Goal: Browse casually: Explore the website without a specific task or goal

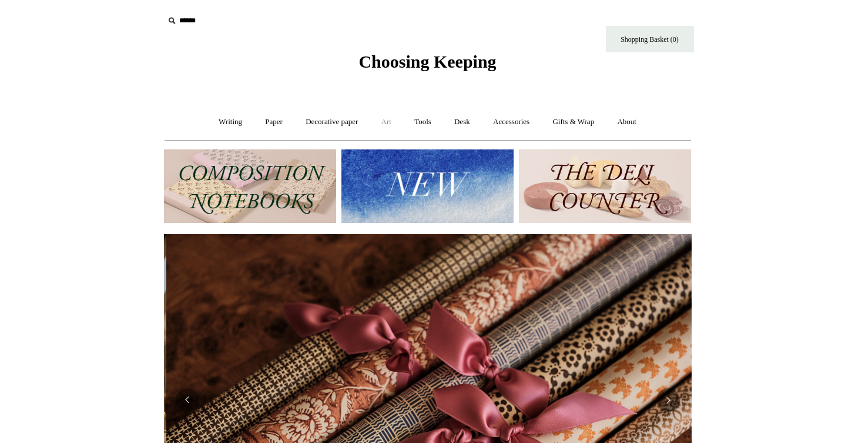
scroll to position [0, 1056]
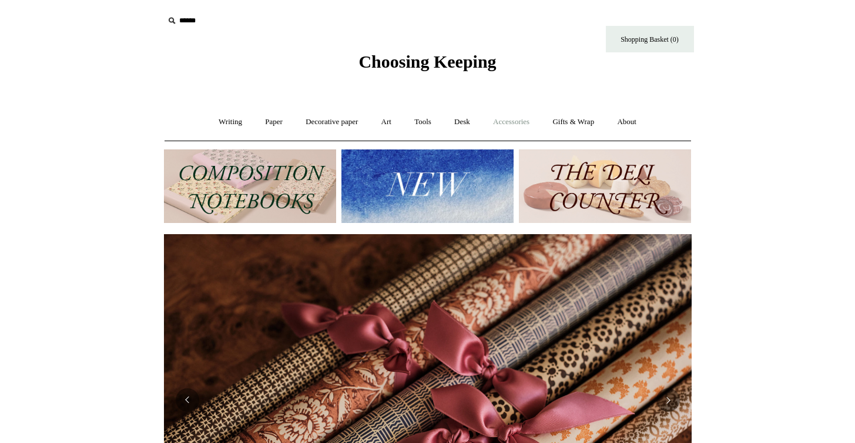
click at [509, 121] on link "Accessories +" at bounding box center [512, 121] width 58 height 31
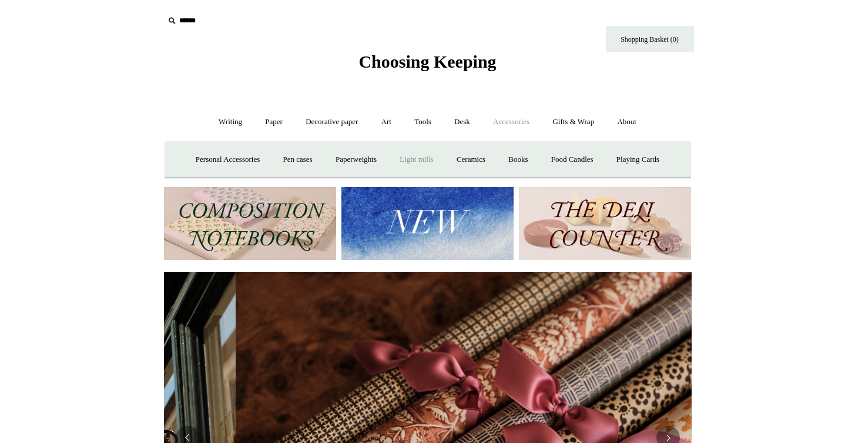
scroll to position [0, 843]
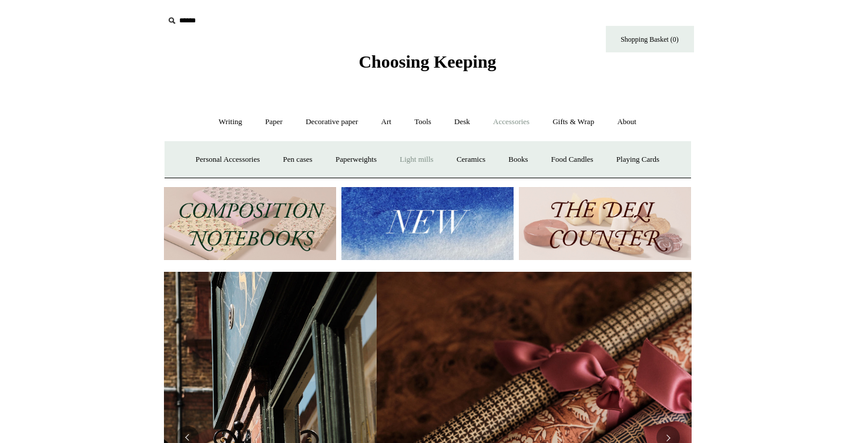
click at [408, 158] on link "Light mills" at bounding box center [416, 159] width 55 height 31
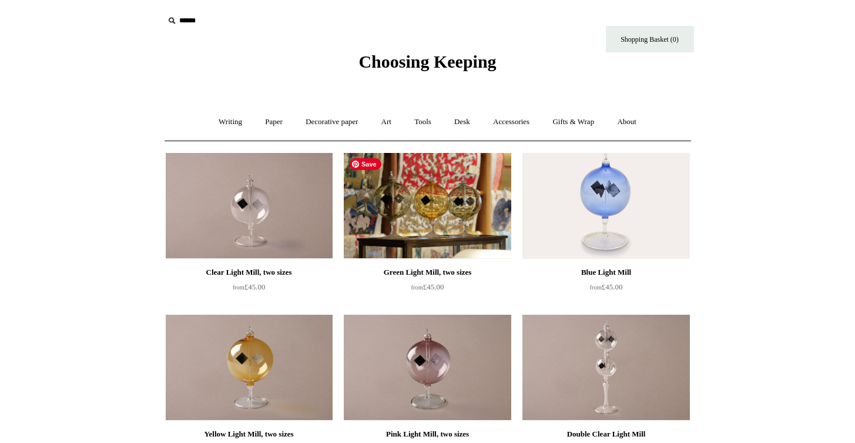
click at [415, 196] on img at bounding box center [427, 206] width 167 height 106
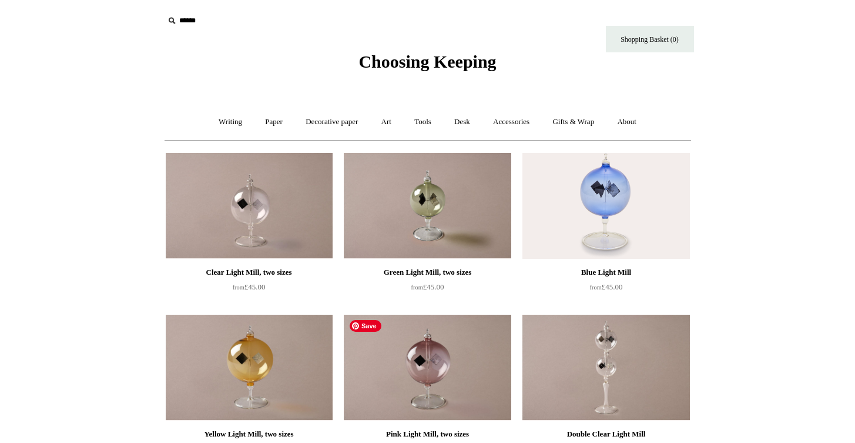
click at [433, 375] on img at bounding box center [427, 368] width 167 height 106
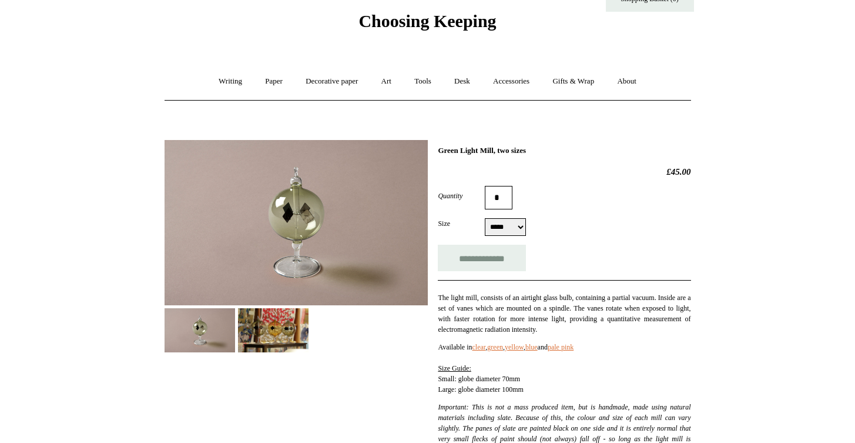
scroll to position [59, 0]
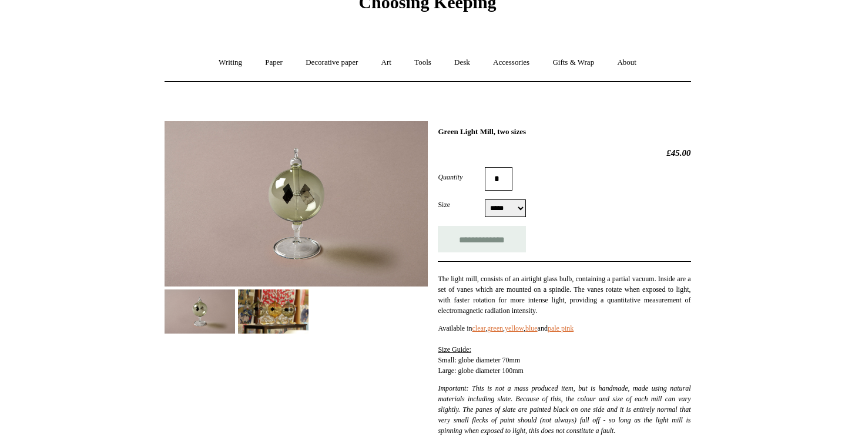
click at [275, 315] on img at bounding box center [273, 311] width 71 height 44
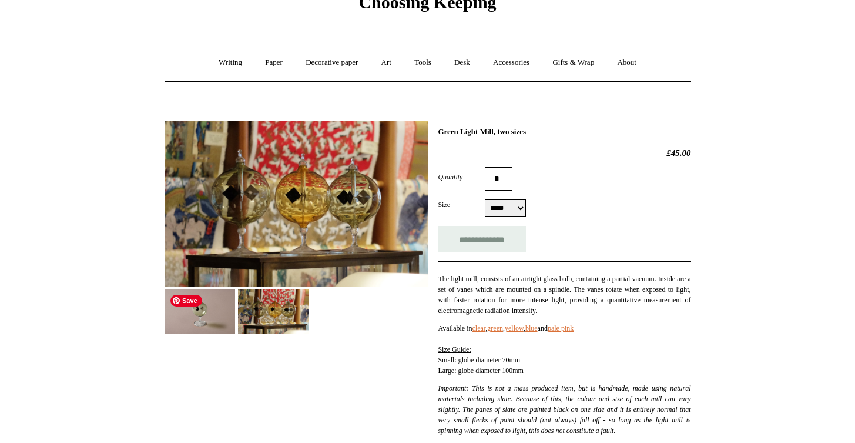
click at [211, 322] on img at bounding box center [200, 311] width 71 height 44
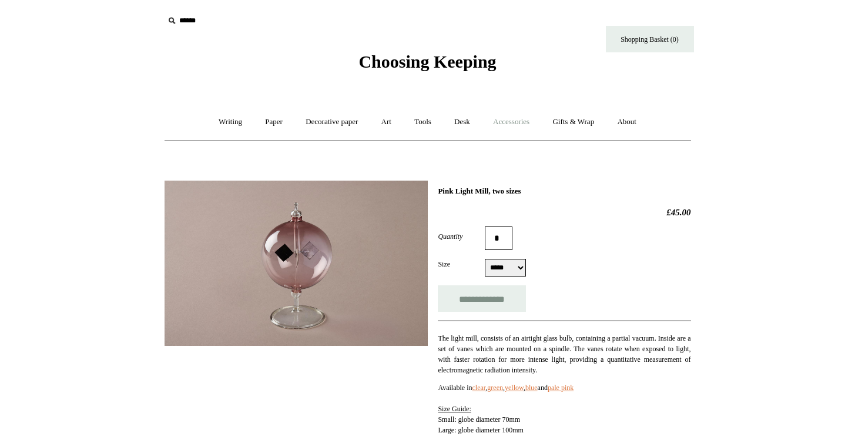
click at [515, 122] on link "Accessories +" at bounding box center [512, 121] width 58 height 31
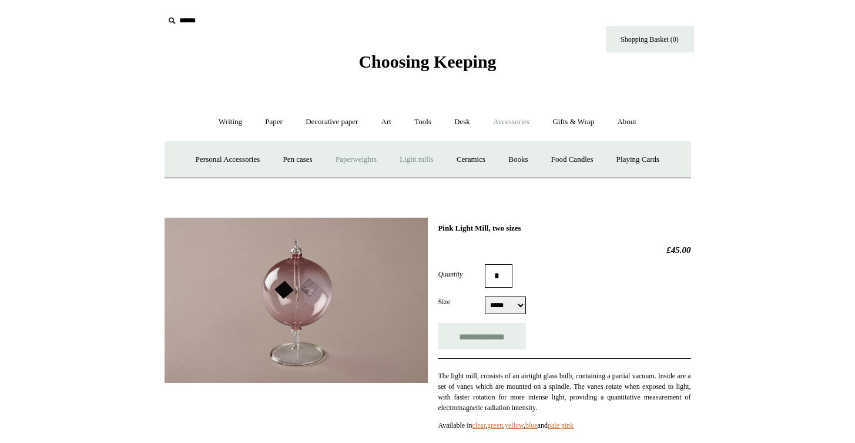
click at [360, 165] on link "Paperweights +" at bounding box center [356, 159] width 62 height 31
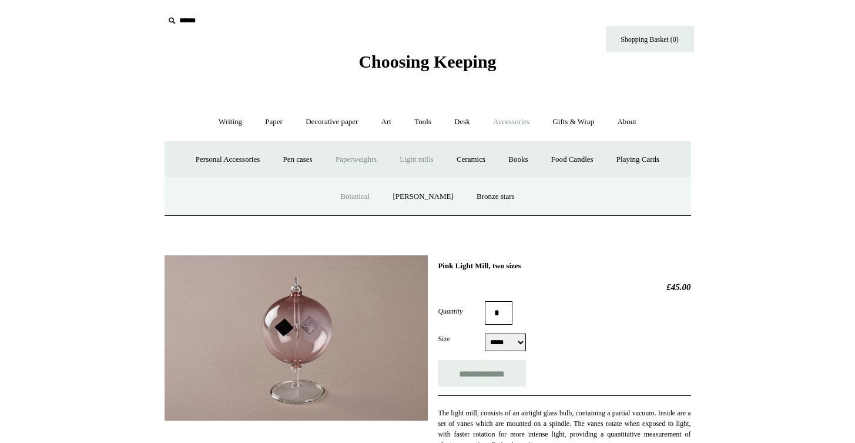
click at [368, 194] on link "Botanical" at bounding box center [355, 196] width 51 height 31
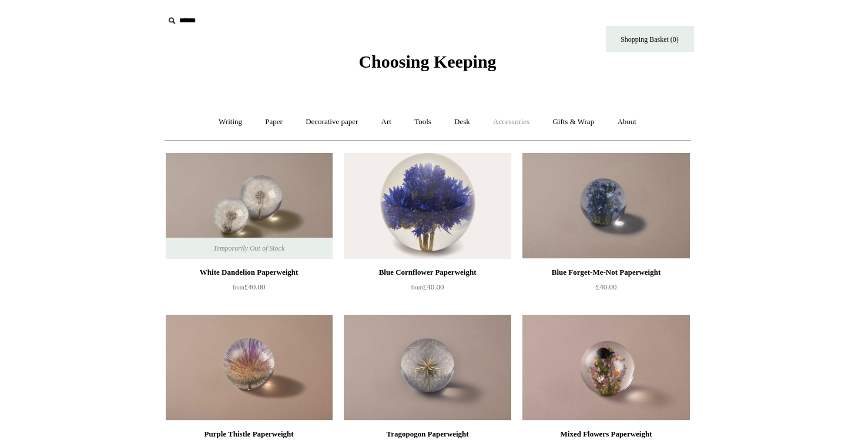
click at [515, 126] on link "Accessories +" at bounding box center [512, 121] width 58 height 31
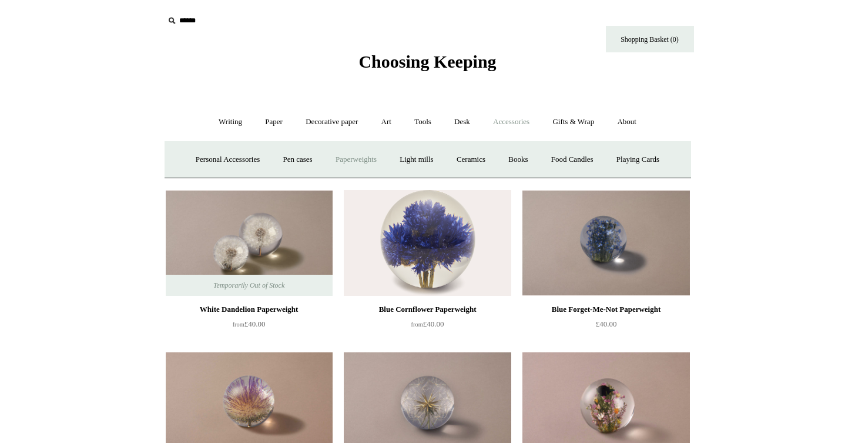
click at [366, 162] on link "Paperweights +" at bounding box center [356, 159] width 62 height 31
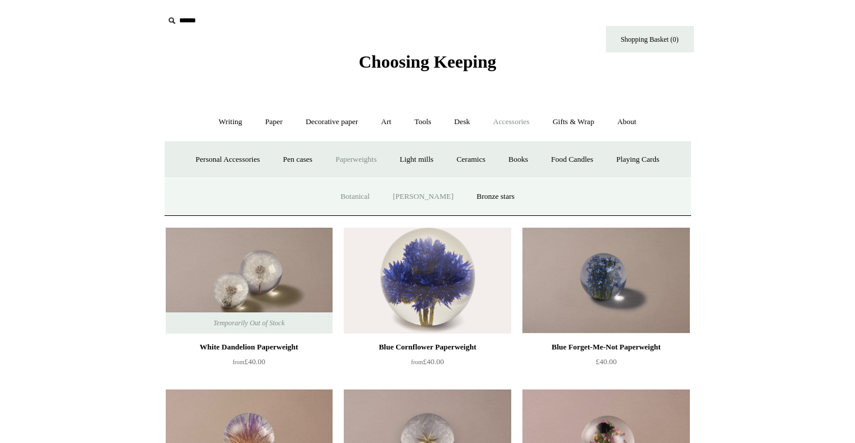
click at [410, 194] on link "[PERSON_NAME]" at bounding box center [423, 196] width 82 height 31
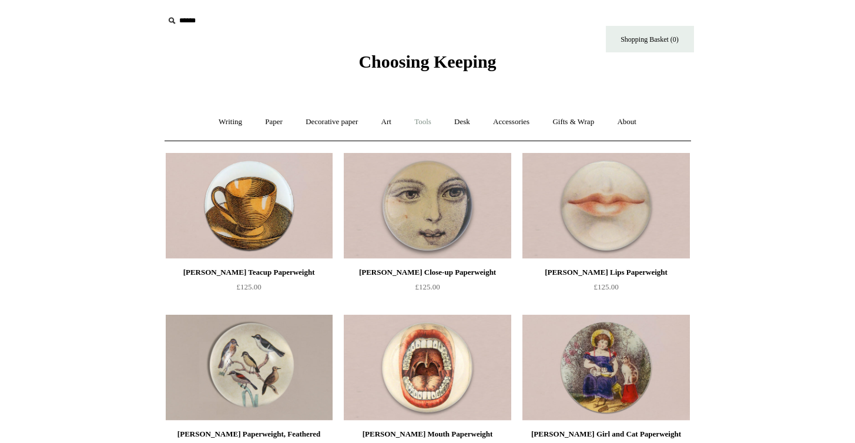
click at [420, 126] on link "Tools +" at bounding box center [423, 121] width 38 height 31
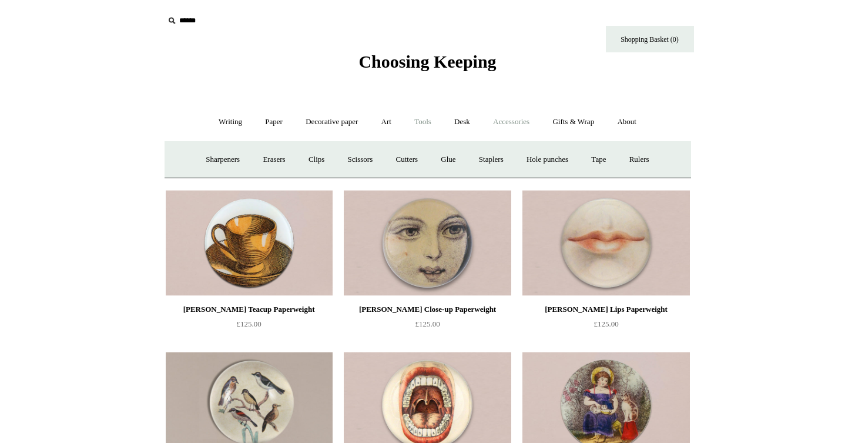
click at [498, 121] on link "Accessories +" at bounding box center [512, 121] width 58 height 31
click at [362, 165] on link "Paperweights +" at bounding box center [356, 159] width 62 height 31
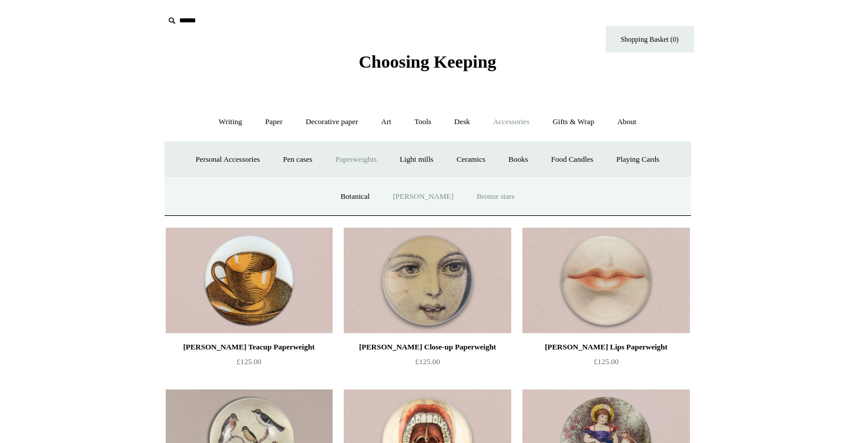
click at [477, 195] on link "Bronze stars" at bounding box center [495, 196] width 59 height 31
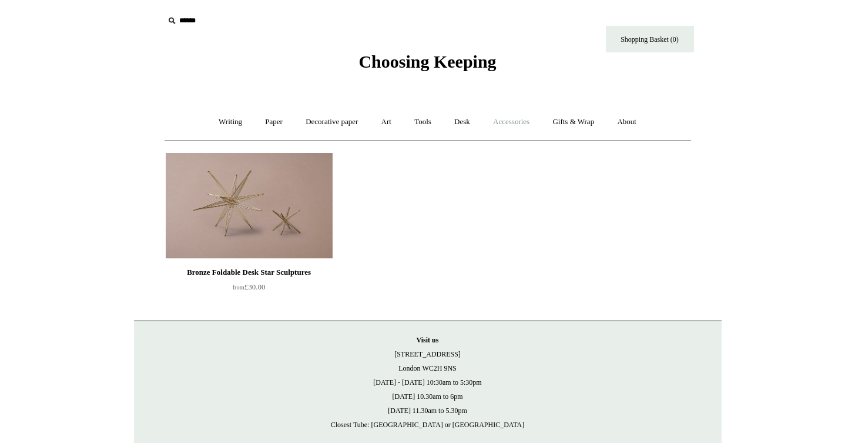
click at [506, 123] on link "Accessories +" at bounding box center [512, 121] width 58 height 31
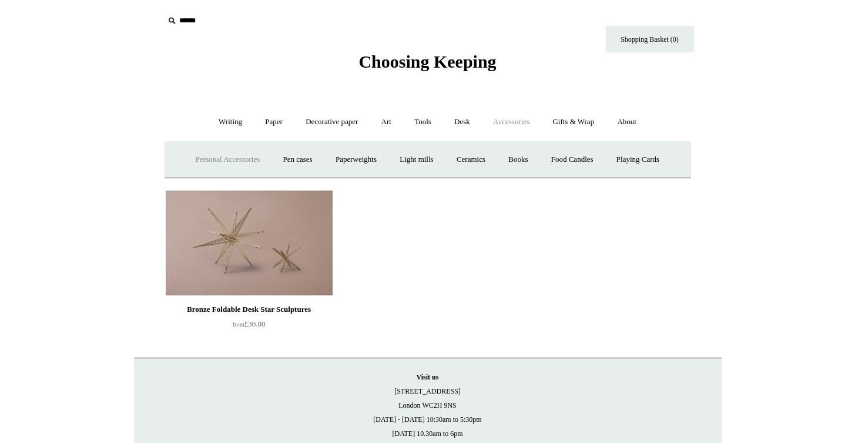
click at [235, 159] on link "Personal Accessories +" at bounding box center [227, 159] width 85 height 31
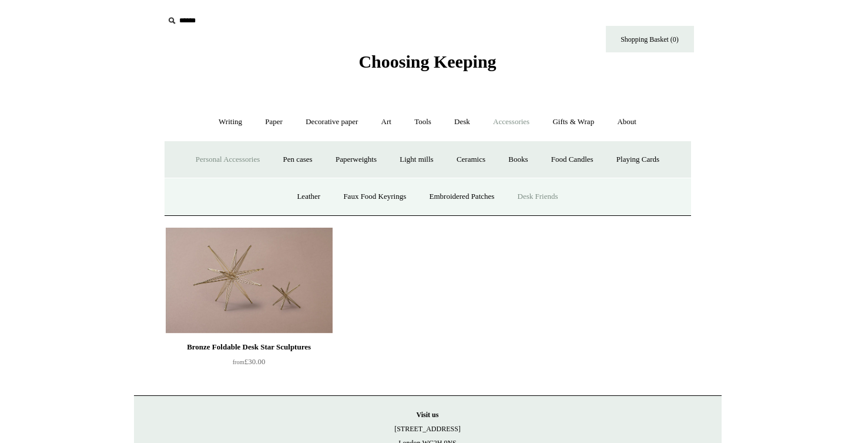
click at [540, 190] on link "Desk Friends" at bounding box center [538, 196] width 62 height 31
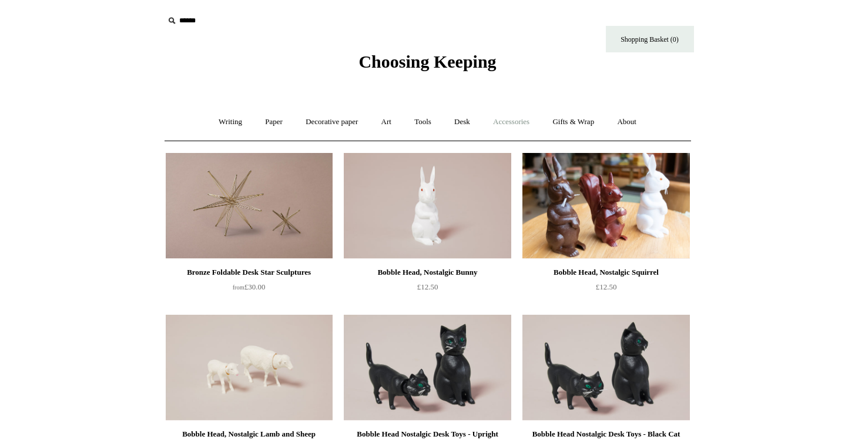
click at [519, 123] on link "Accessories +" at bounding box center [512, 121] width 58 height 31
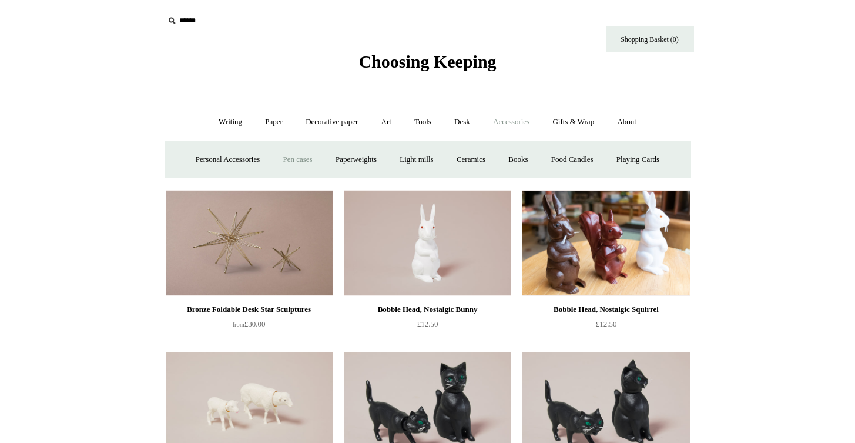
click at [297, 162] on link "Pen cases" at bounding box center [297, 159] width 51 height 31
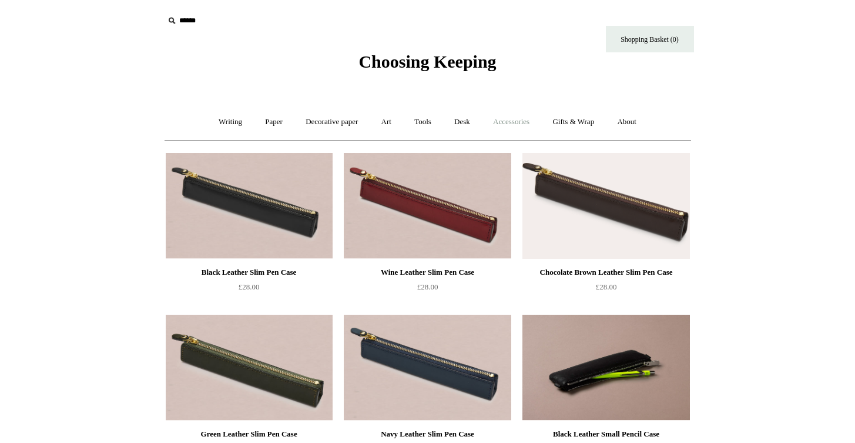
click at [500, 122] on link "Accessories +" at bounding box center [512, 121] width 58 height 31
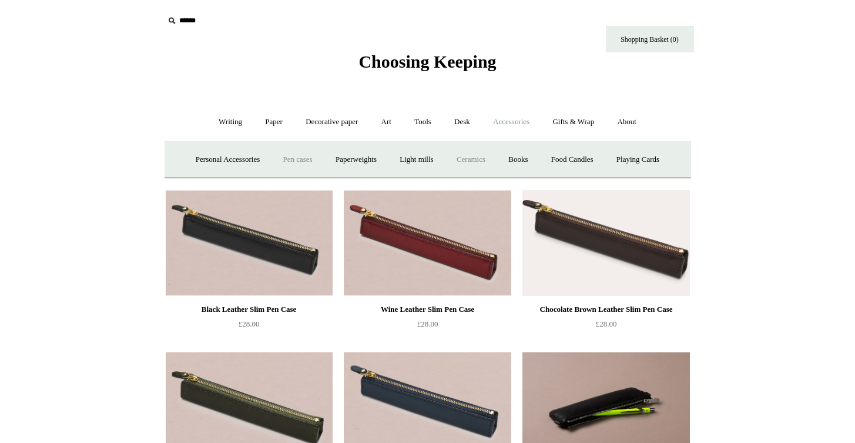
click at [471, 156] on link "Ceramics +" at bounding box center [471, 159] width 50 height 31
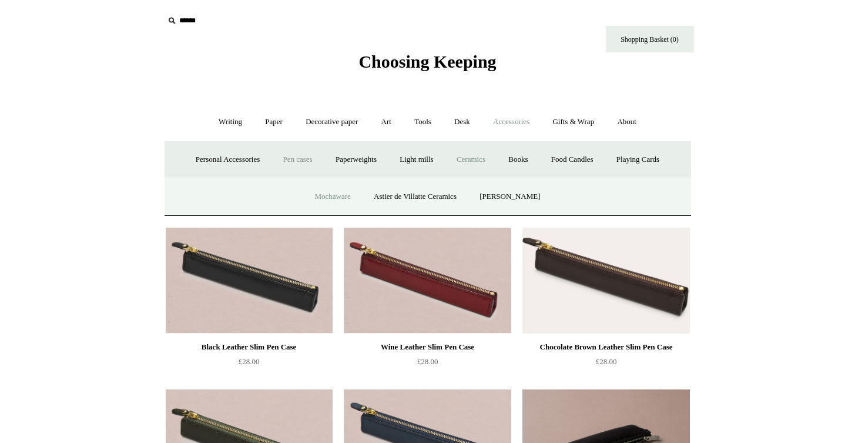
click at [335, 195] on link "Mochaware" at bounding box center [332, 196] width 57 height 31
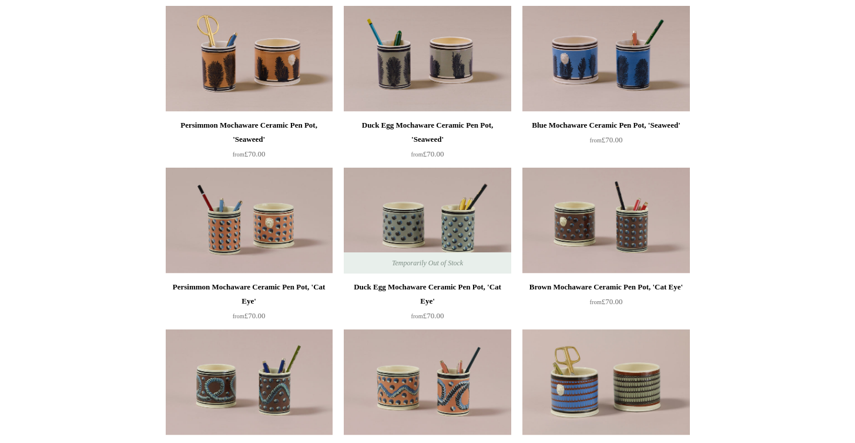
scroll to position [233, 0]
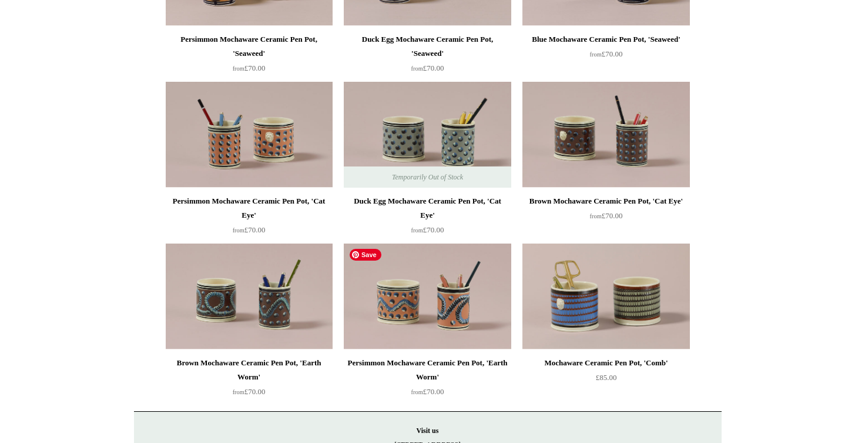
click at [447, 295] on img at bounding box center [427, 296] width 167 height 106
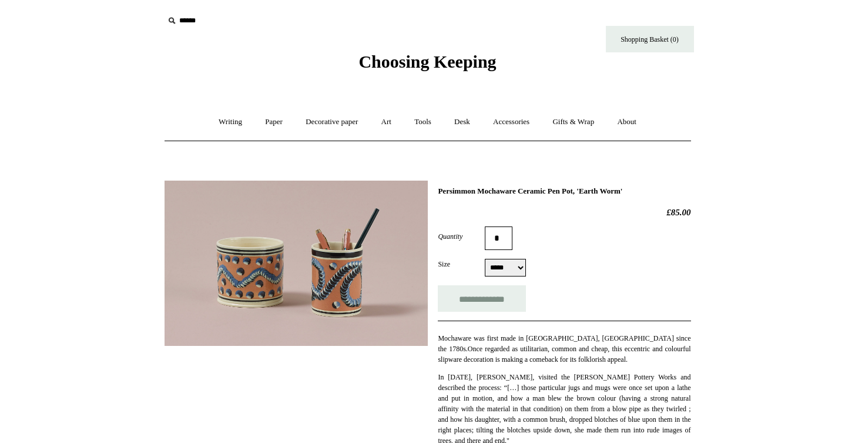
select select "*****"
click at [327, 276] on img at bounding box center [296, 263] width 263 height 165
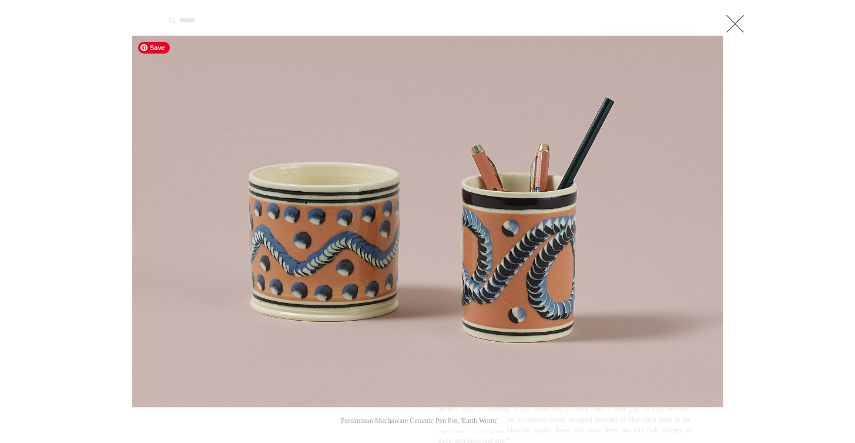
click at [694, 318] on img at bounding box center [427, 221] width 591 height 371
click at [739, 22] on link at bounding box center [736, 24] width 24 height 24
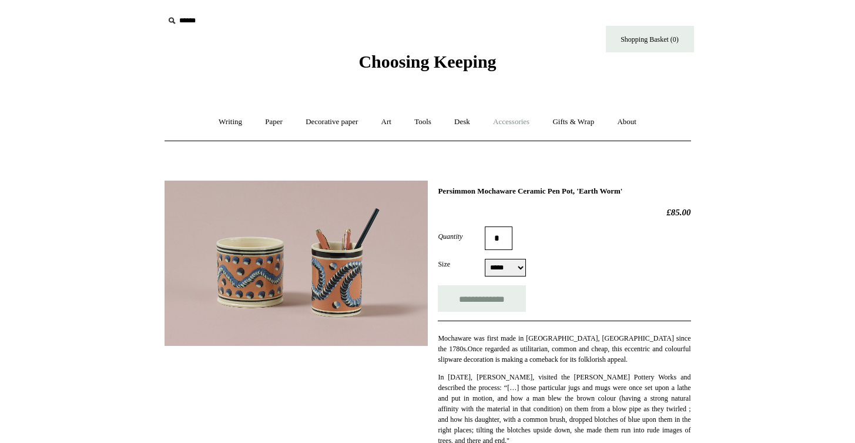
click at [505, 125] on link "Accessories +" at bounding box center [512, 121] width 58 height 31
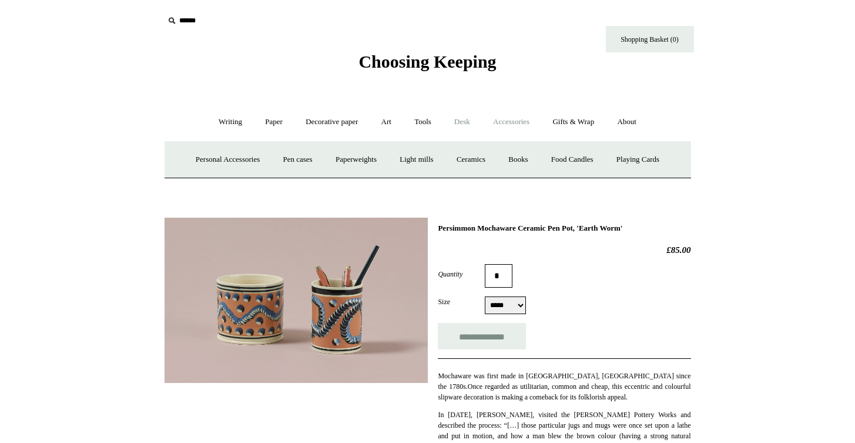
click at [467, 123] on link "Desk +" at bounding box center [462, 121] width 37 height 31
click at [468, 153] on link "Desk Accessories" at bounding box center [477, 159] width 75 height 31
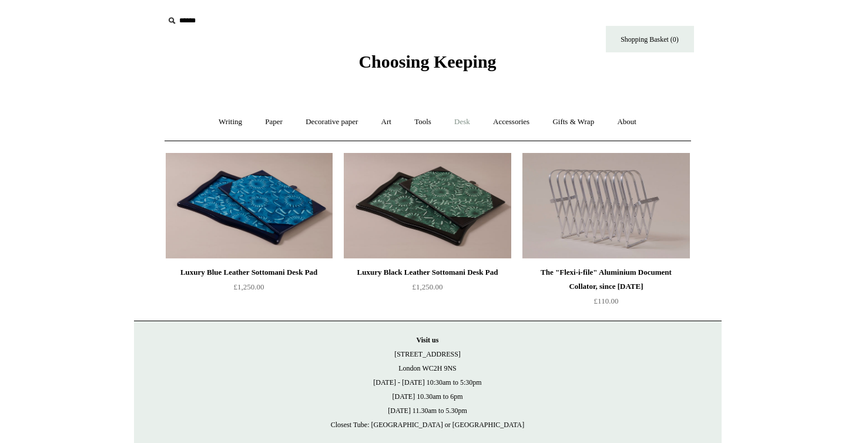
click at [463, 122] on link "Desk +" at bounding box center [462, 121] width 37 height 31
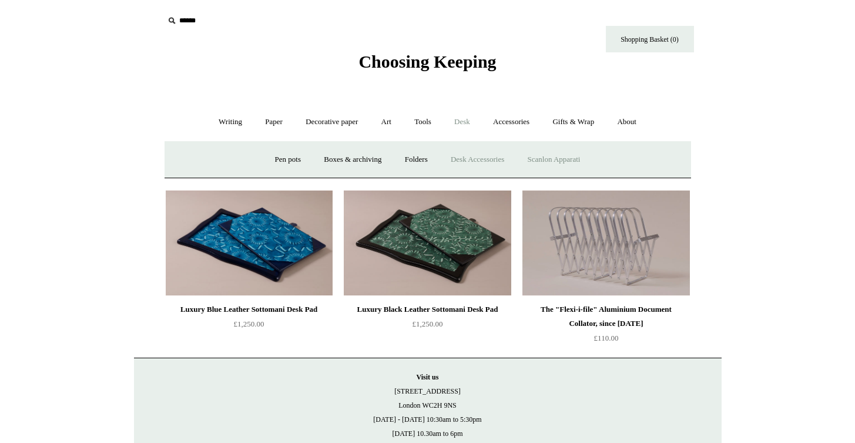
click at [544, 162] on link "Scanlon Apparati" at bounding box center [554, 159] width 74 height 31
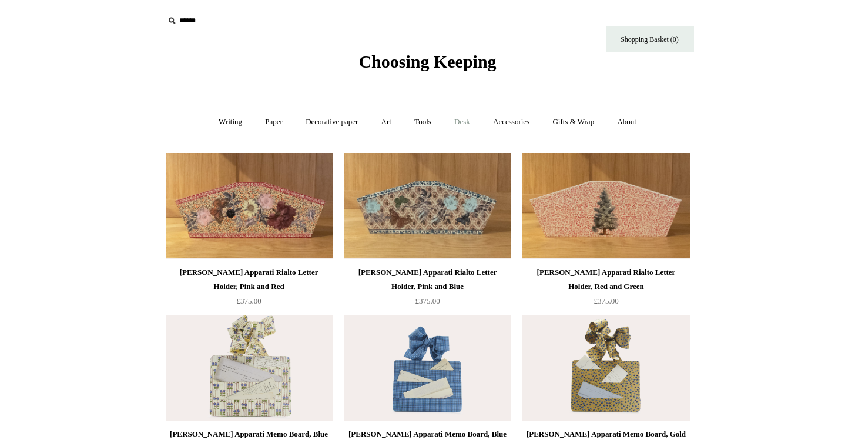
click at [463, 122] on link "Desk +" at bounding box center [462, 121] width 37 height 31
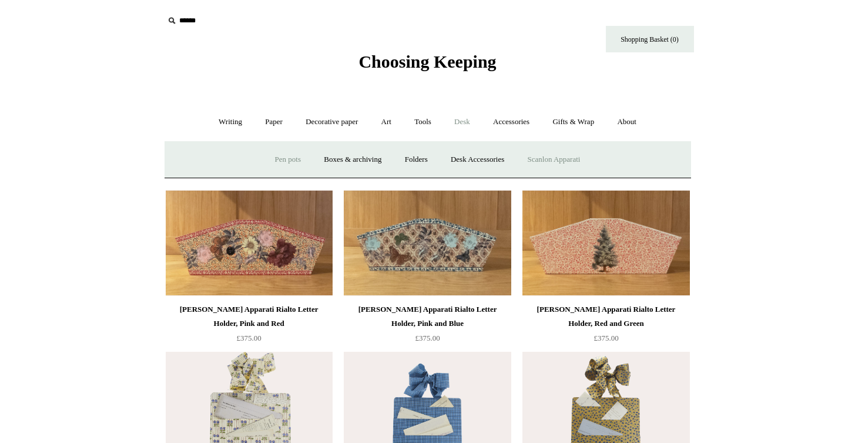
click at [274, 159] on link "Pen pots" at bounding box center [288, 159] width 47 height 31
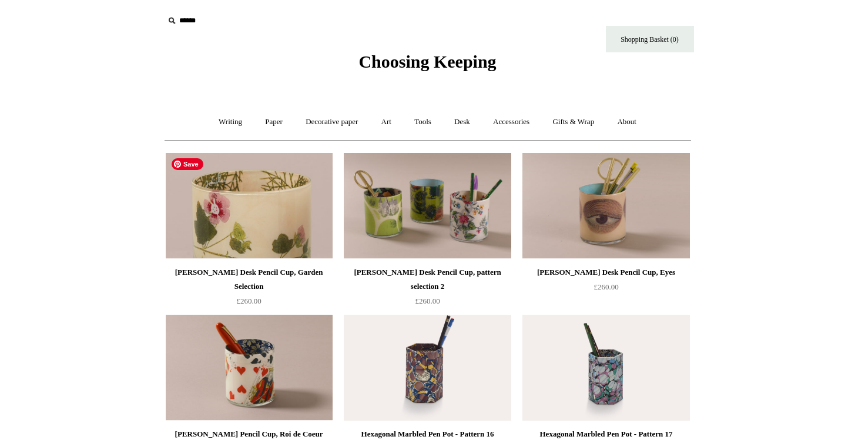
click at [228, 213] on img at bounding box center [249, 206] width 167 height 106
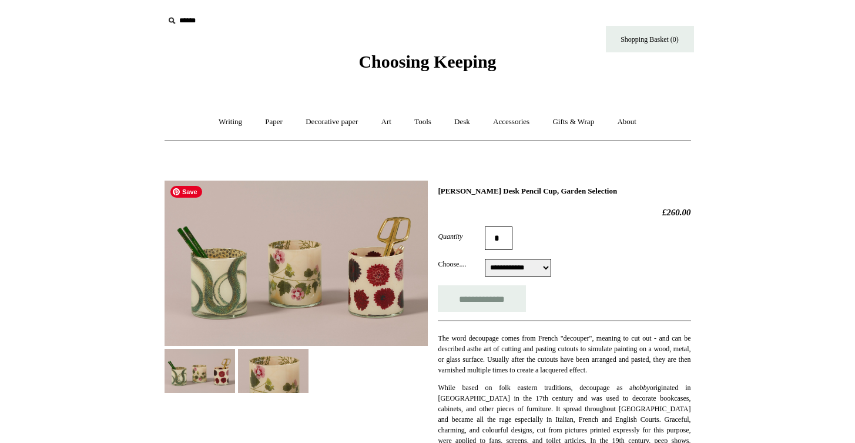
click at [213, 283] on img at bounding box center [296, 263] width 263 height 165
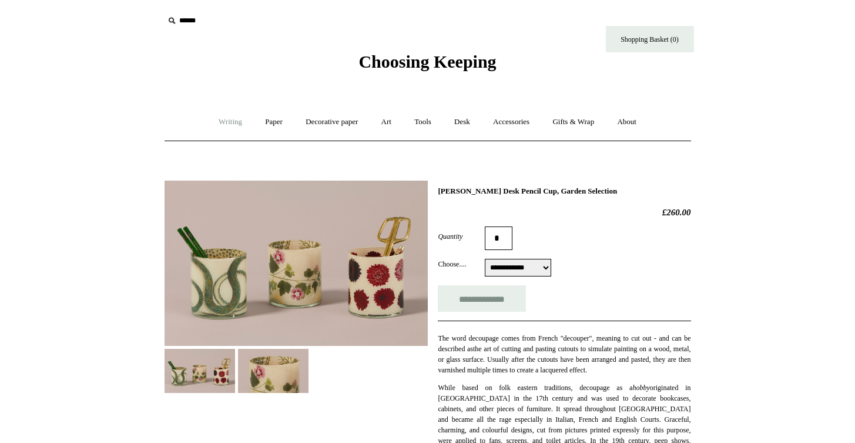
click at [218, 121] on link "Writing +" at bounding box center [230, 121] width 45 height 31
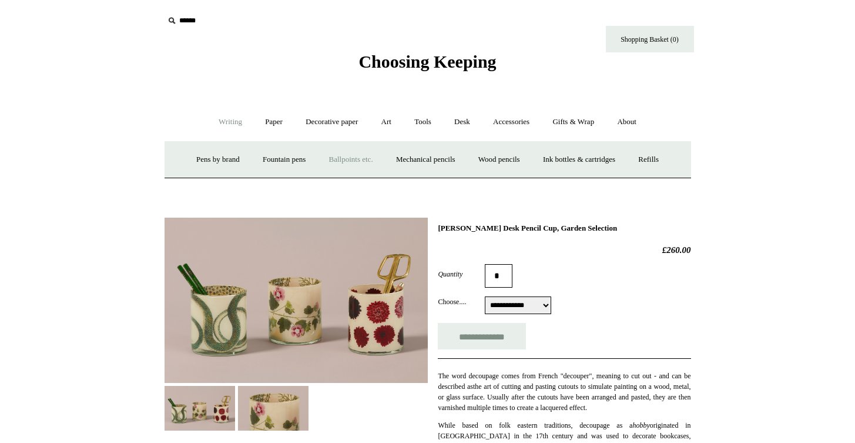
click at [334, 157] on link "Ballpoints etc. +" at bounding box center [351, 159] width 65 height 31
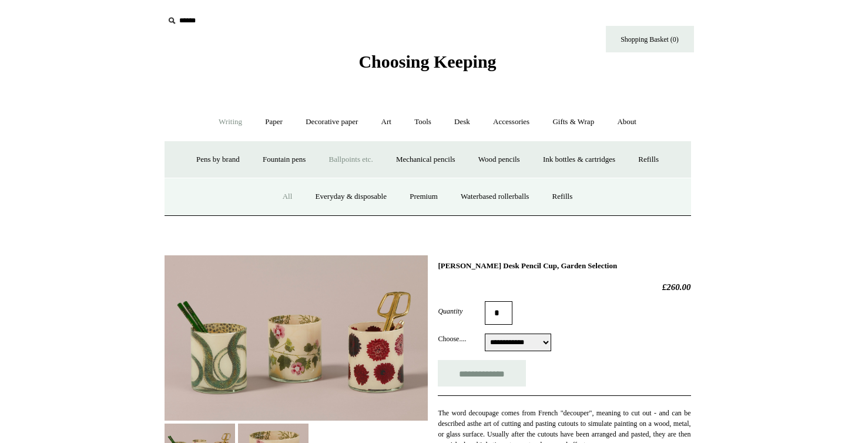
click at [275, 196] on link "All" at bounding box center [287, 196] width 31 height 31
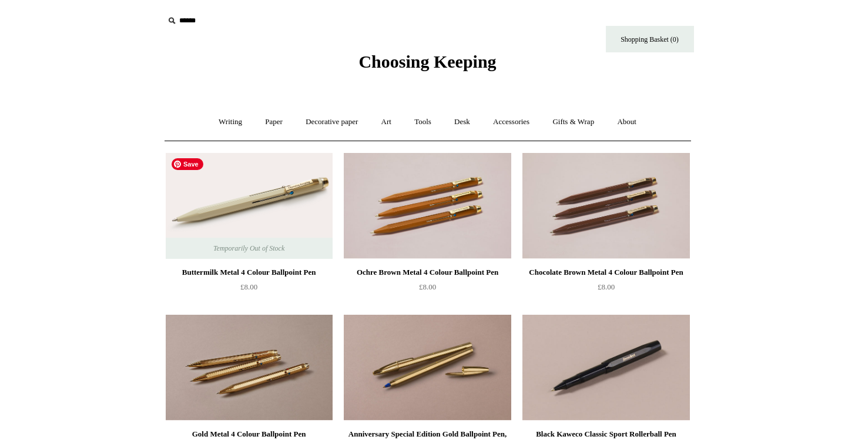
click at [238, 198] on img at bounding box center [249, 206] width 167 height 106
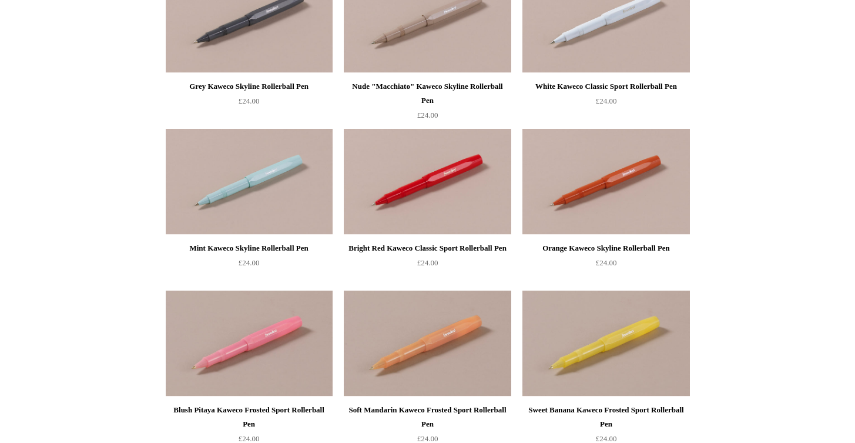
scroll to position [672, 0]
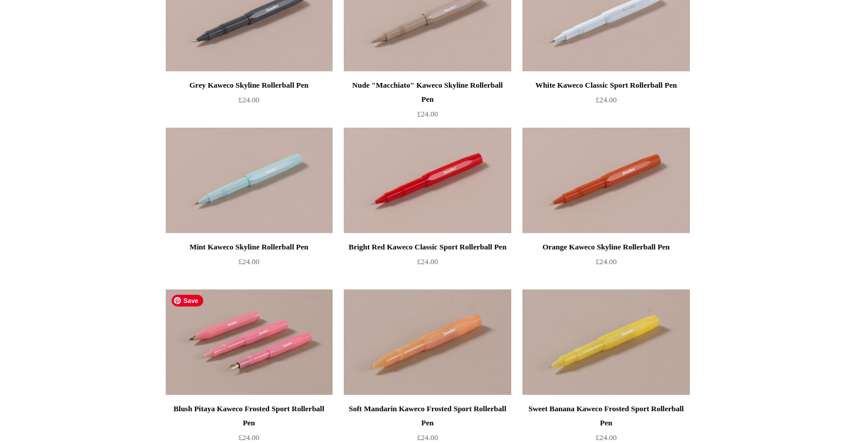
click at [257, 346] on img at bounding box center [249, 342] width 167 height 106
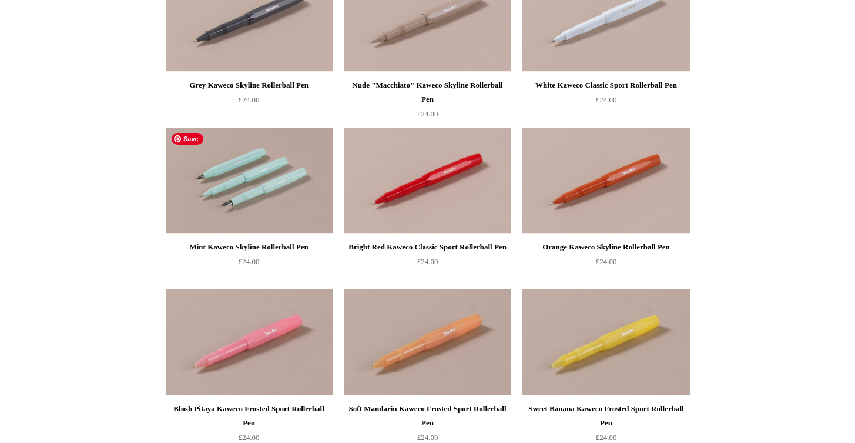
click at [266, 181] on img at bounding box center [249, 181] width 167 height 106
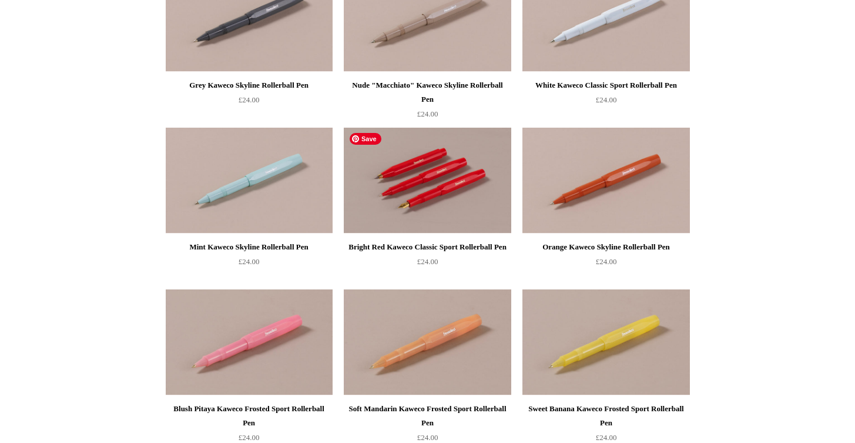
click at [440, 179] on img at bounding box center [427, 181] width 167 height 106
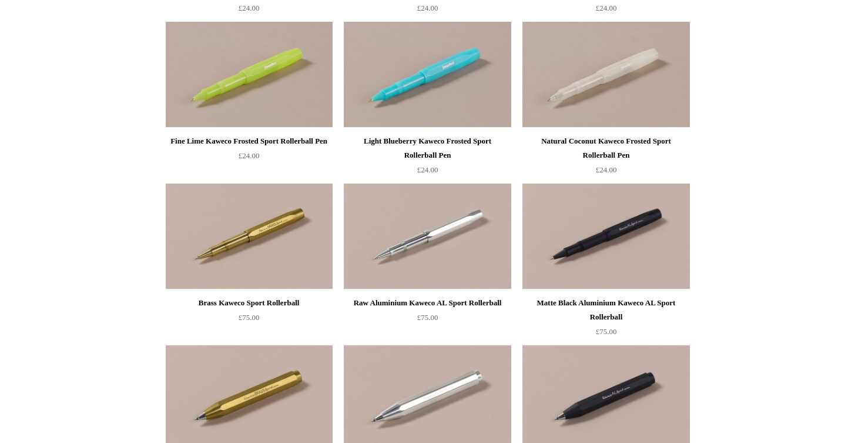
scroll to position [1165, 0]
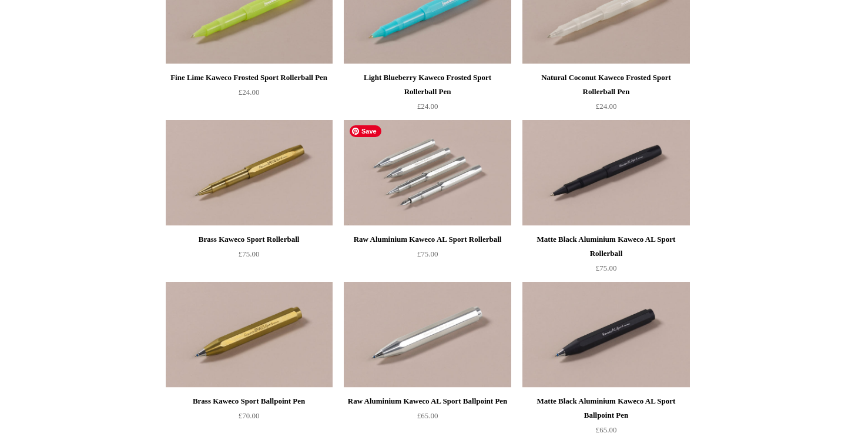
click at [427, 169] on img at bounding box center [427, 173] width 167 height 106
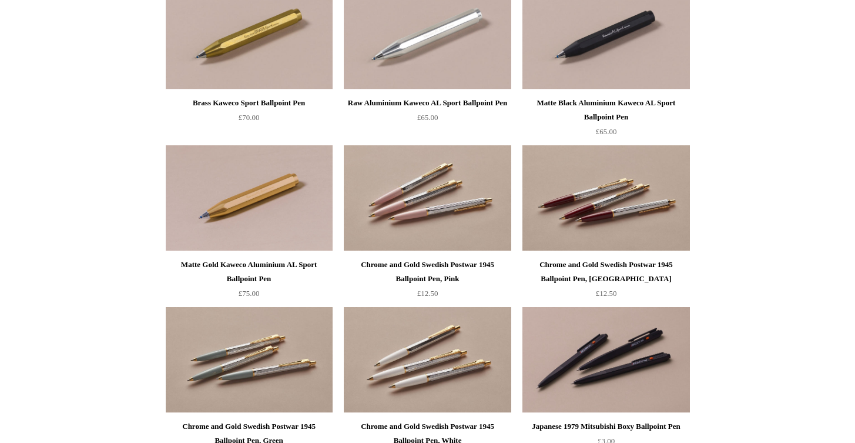
scroll to position [1361, 0]
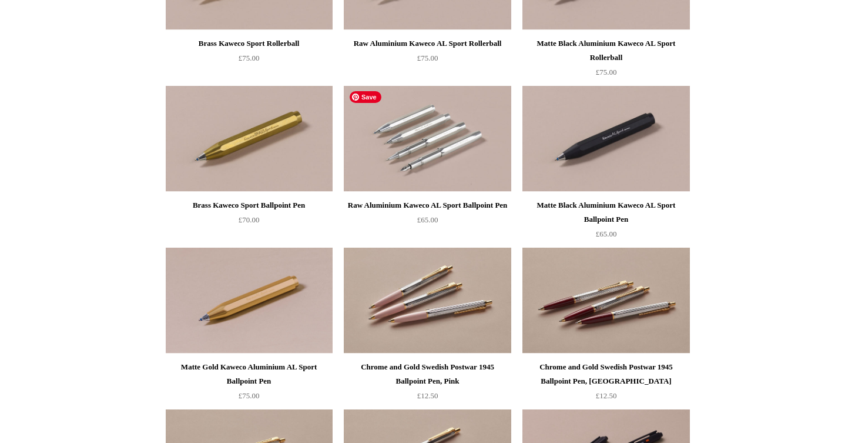
click at [412, 156] on img at bounding box center [427, 139] width 167 height 106
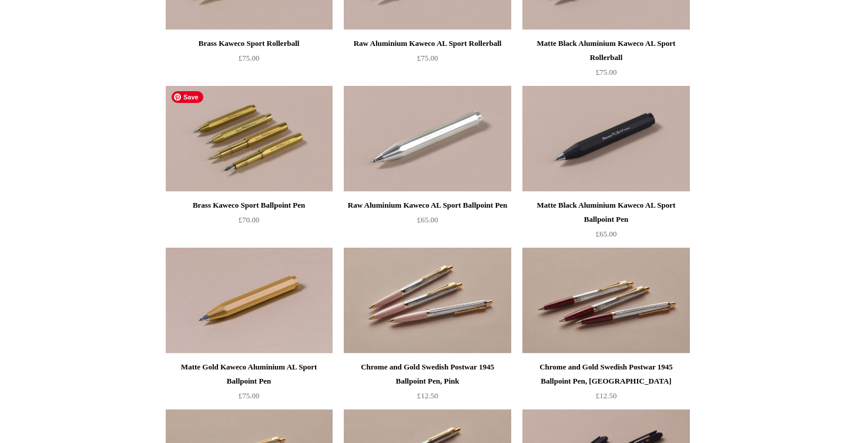
click at [228, 121] on img at bounding box center [249, 139] width 167 height 106
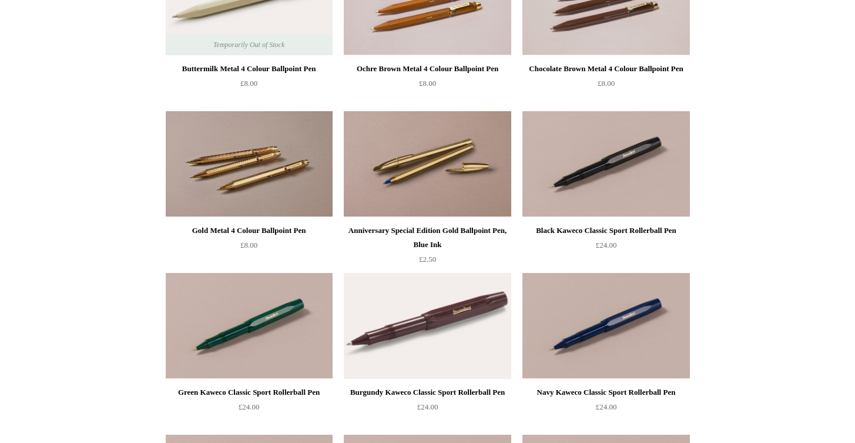
scroll to position [0, 0]
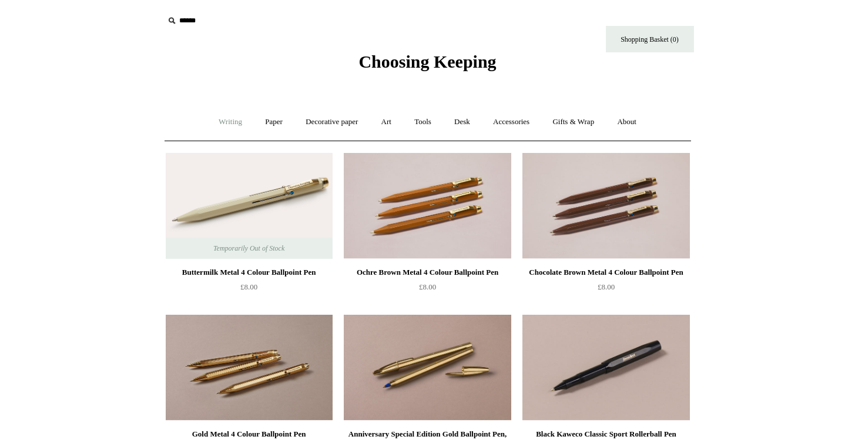
click at [230, 123] on link "Writing +" at bounding box center [230, 121] width 45 height 31
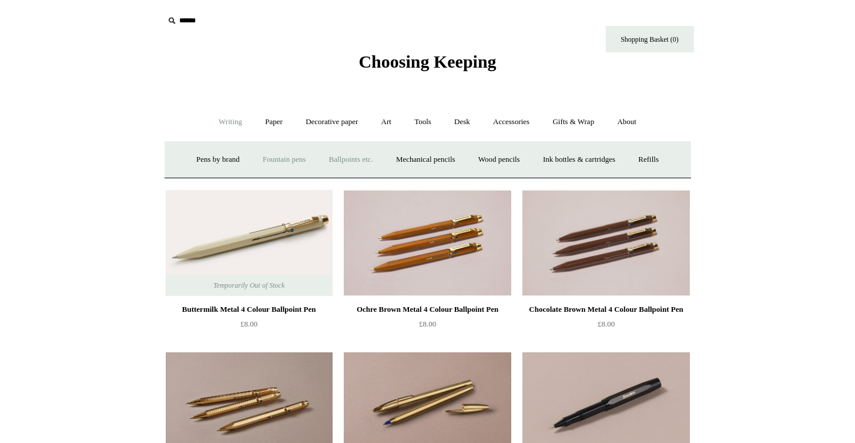
click at [268, 159] on link "Fountain pens +" at bounding box center [284, 159] width 64 height 31
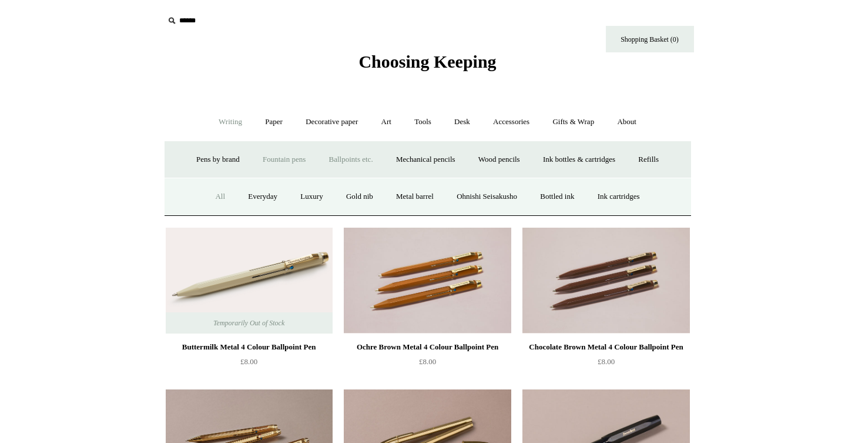
click at [213, 197] on link "All" at bounding box center [220, 196] width 31 height 31
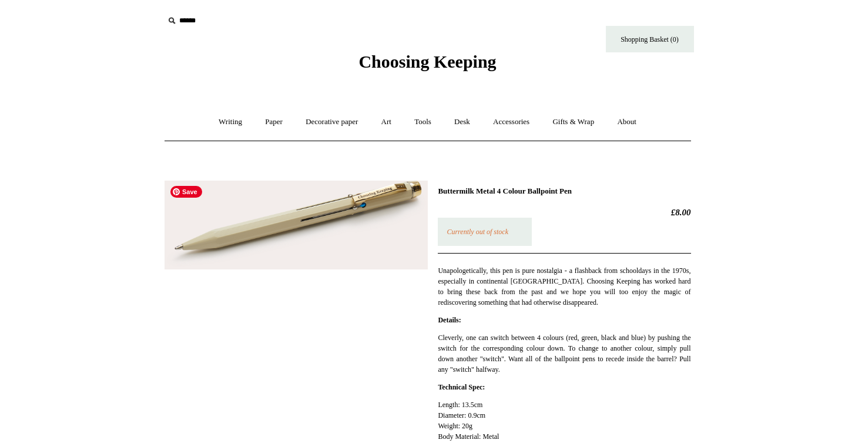
click at [328, 216] on img at bounding box center [296, 225] width 263 height 89
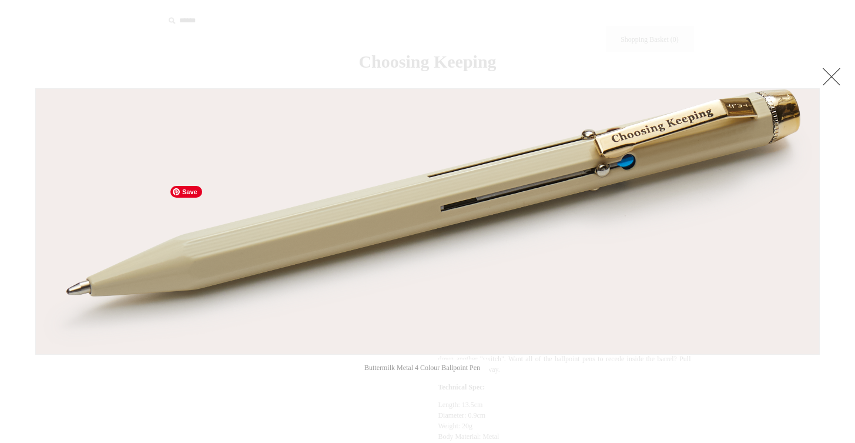
click at [328, 216] on img at bounding box center [428, 221] width 784 height 265
click at [834, 83] on link at bounding box center [832, 77] width 24 height 24
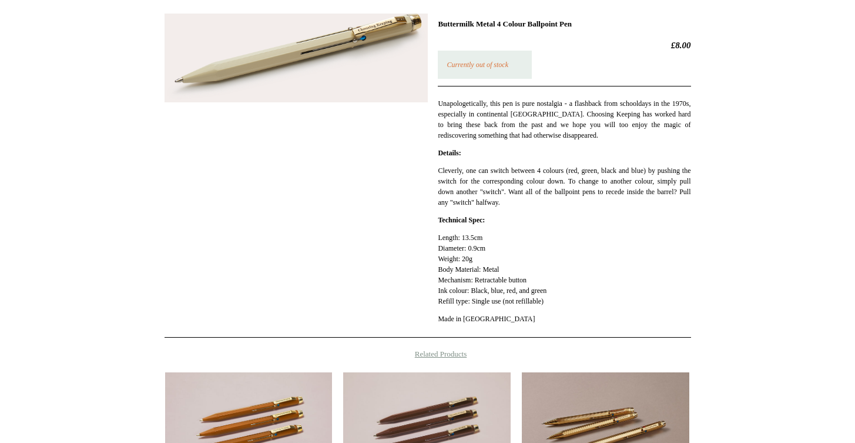
scroll to position [160, 0]
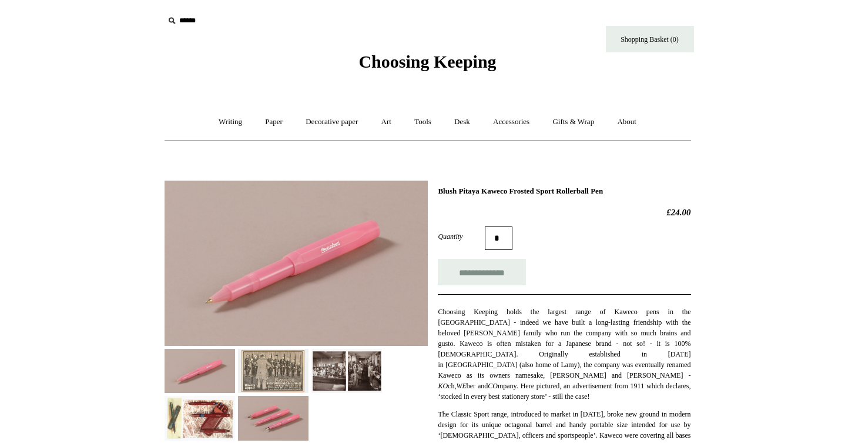
click at [265, 367] on img at bounding box center [273, 371] width 71 height 44
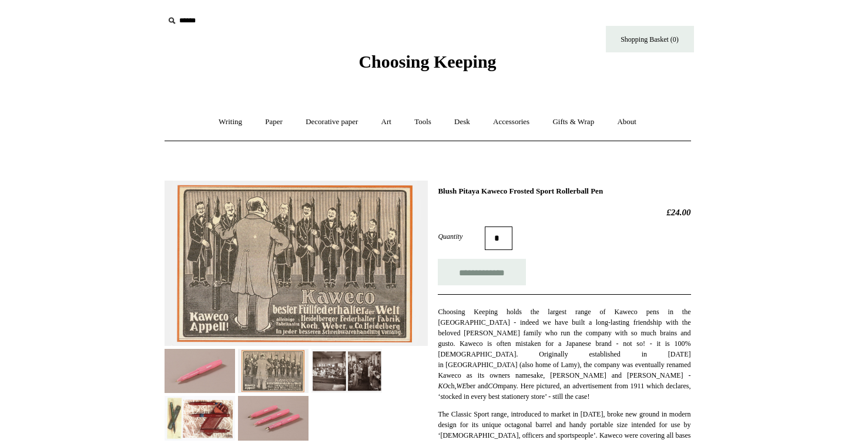
click at [320, 372] on img at bounding box center [347, 371] width 71 height 44
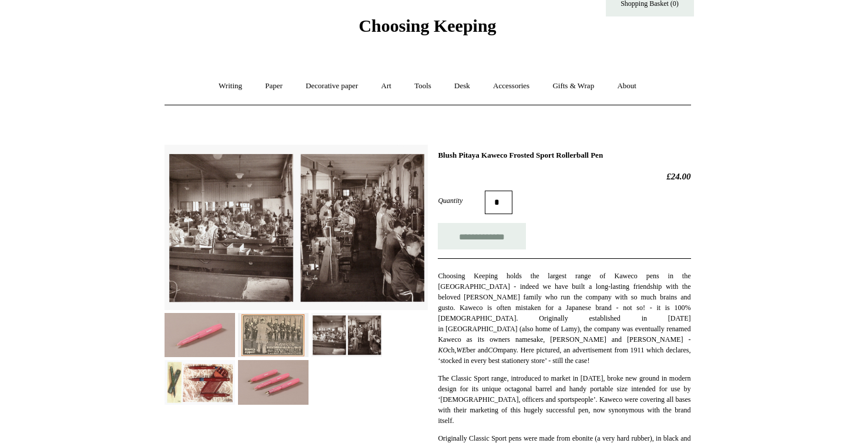
scroll to position [36, 0]
click at [176, 386] on img at bounding box center [200, 381] width 71 height 44
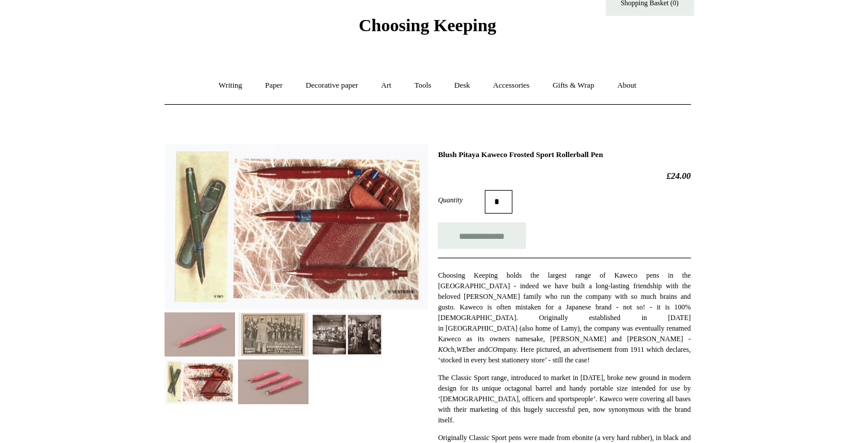
click at [293, 388] on img at bounding box center [273, 381] width 71 height 44
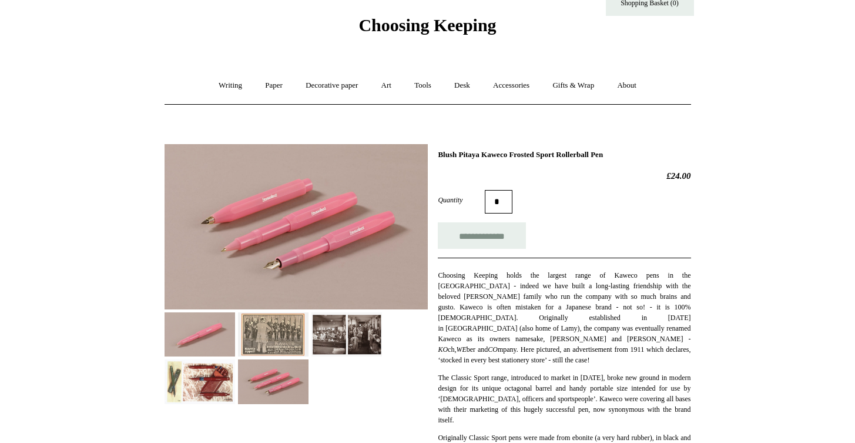
click at [222, 213] on img at bounding box center [296, 226] width 263 height 165
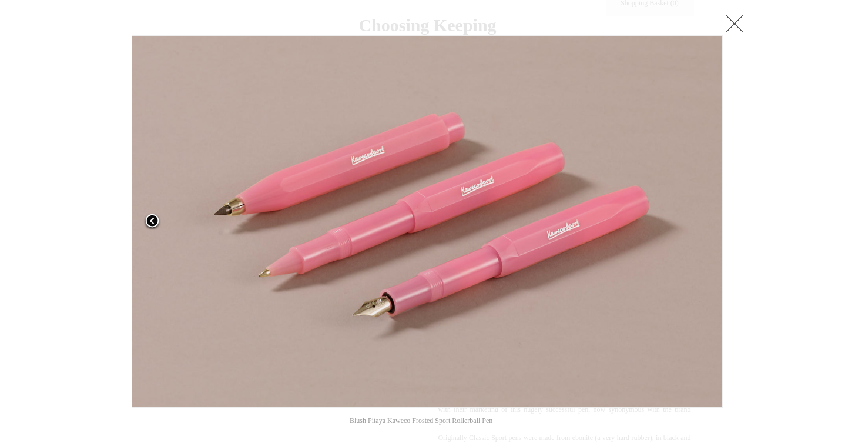
click at [226, 199] on link at bounding box center [235, 221] width 207 height 372
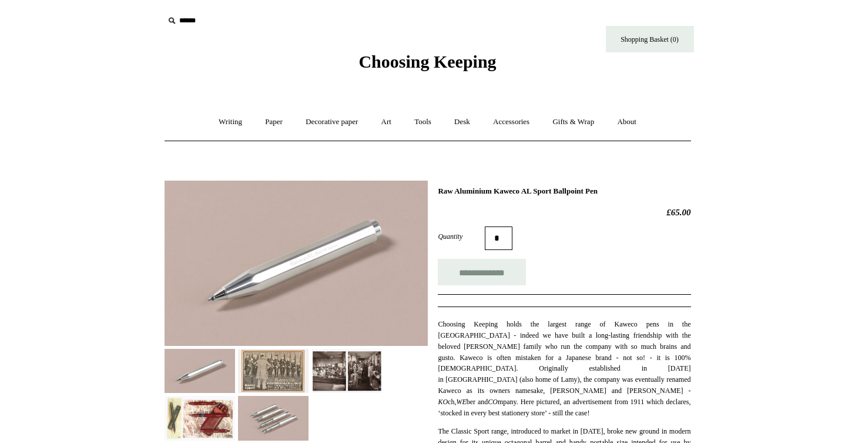
click at [270, 417] on img at bounding box center [273, 418] width 71 height 44
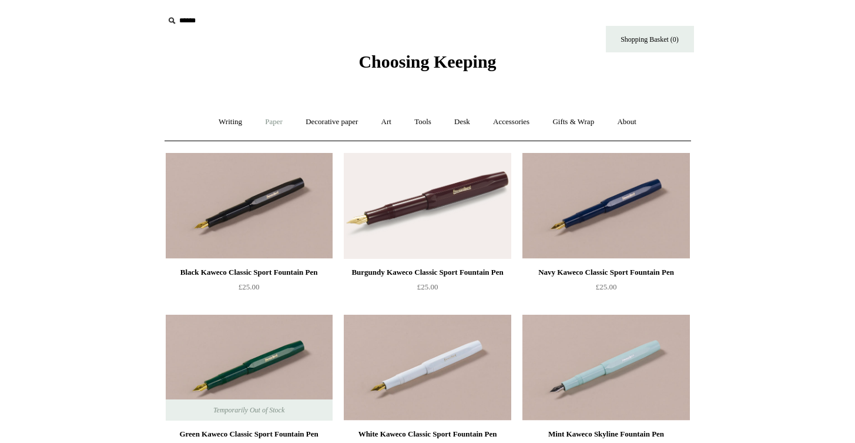
click at [268, 123] on link "Paper +" at bounding box center [274, 121] width 39 height 31
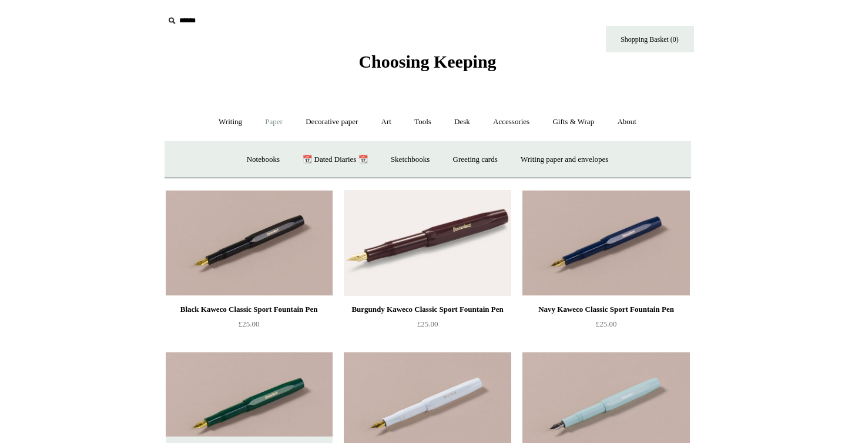
click at [399, 65] on span "Choosing Keeping" at bounding box center [428, 61] width 138 height 19
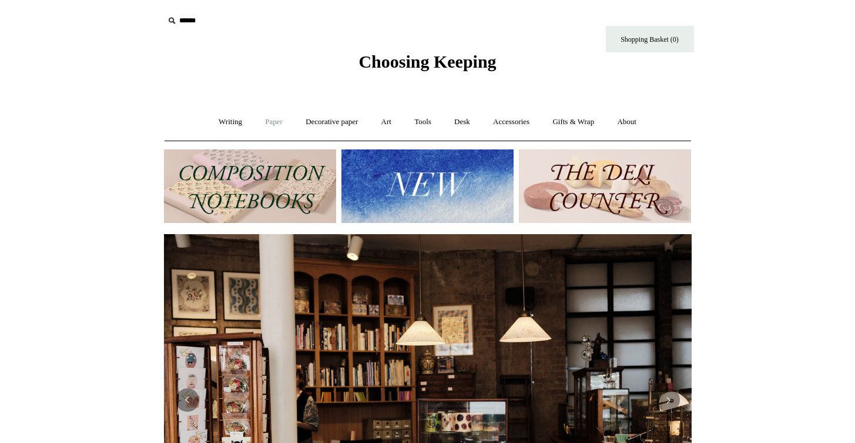
click at [268, 121] on link "Paper +" at bounding box center [274, 121] width 39 height 31
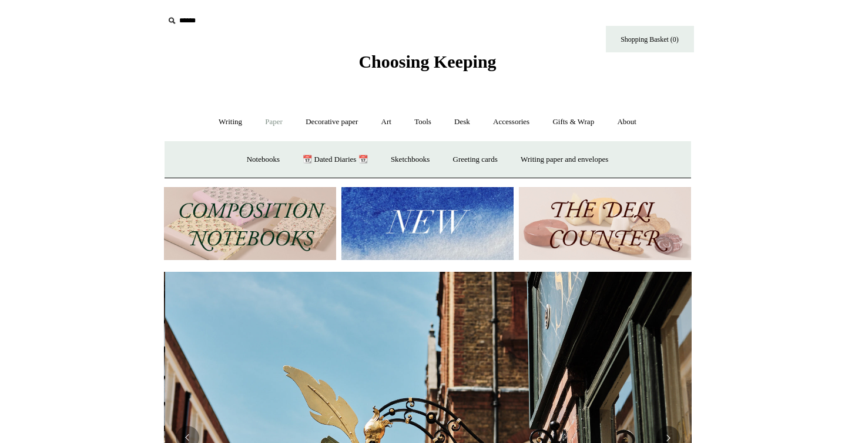
scroll to position [0, 528]
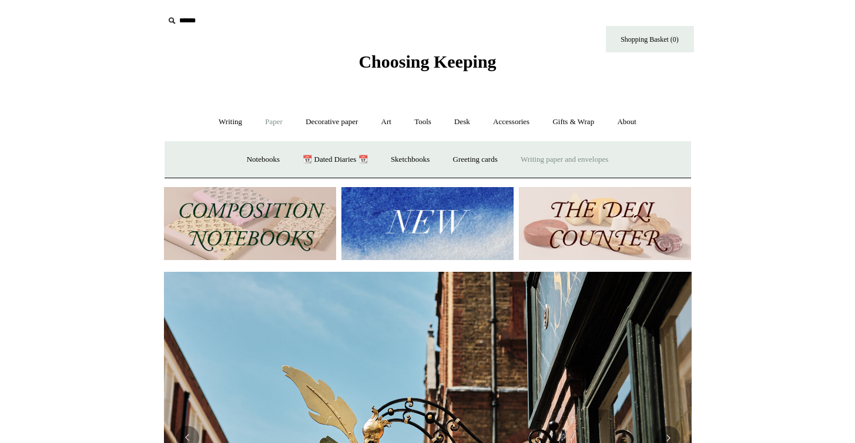
click at [537, 157] on link "Writing paper and envelopes +" at bounding box center [564, 159] width 109 height 31
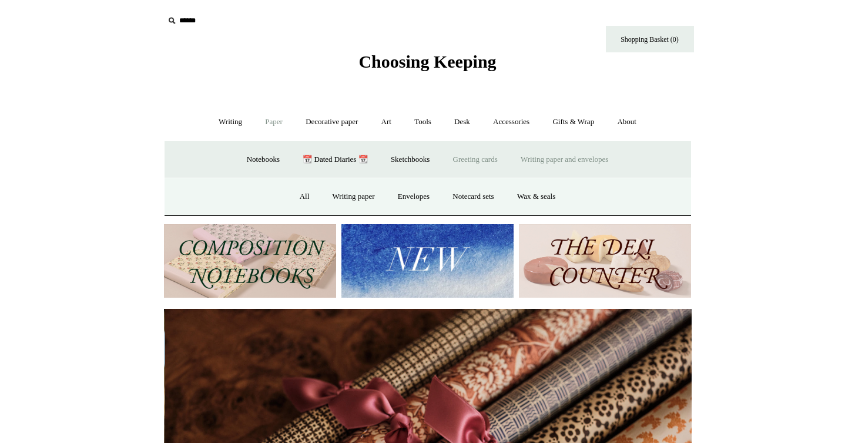
scroll to position [0, 1056]
click at [526, 193] on link "Wax & seals" at bounding box center [536, 196] width 59 height 31
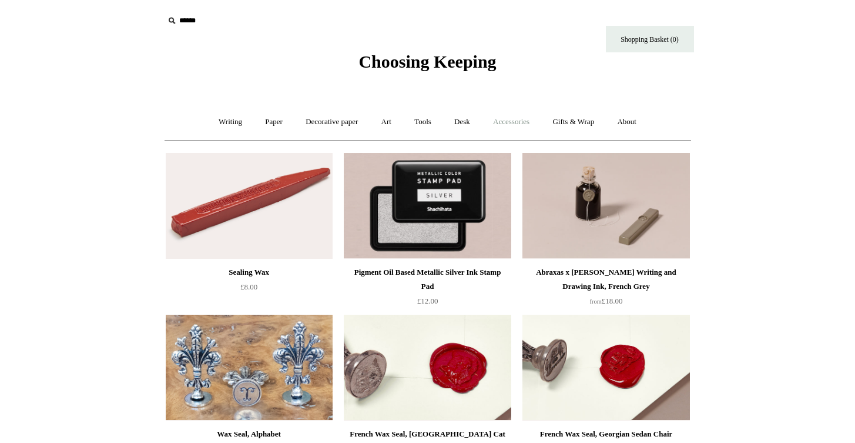
click at [520, 122] on link "Accessories +" at bounding box center [512, 121] width 58 height 31
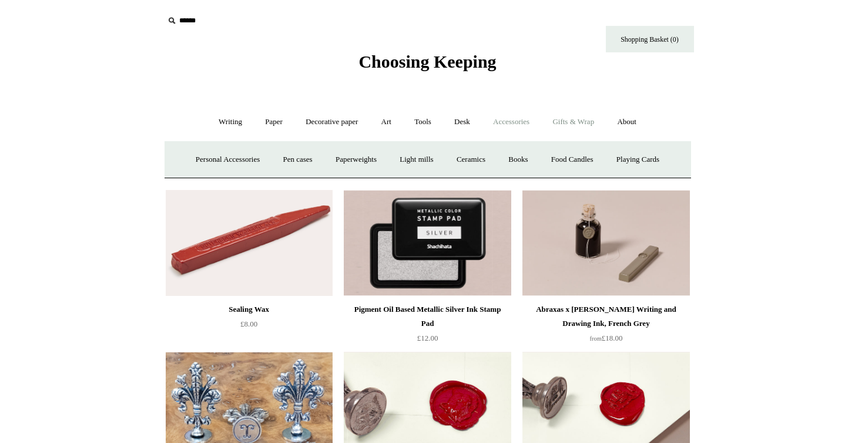
click at [597, 125] on link "Gifts & Wrap +" at bounding box center [573, 121] width 63 height 31
click at [557, 159] on link "Stickers" at bounding box center [550, 159] width 46 height 31
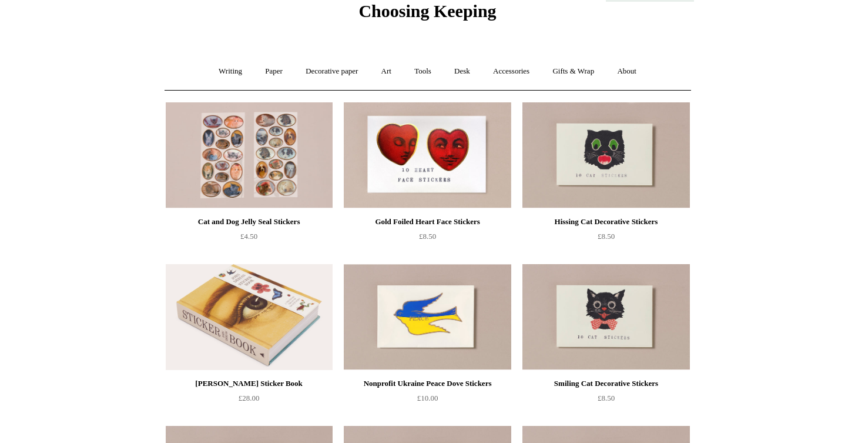
scroll to position [59, 0]
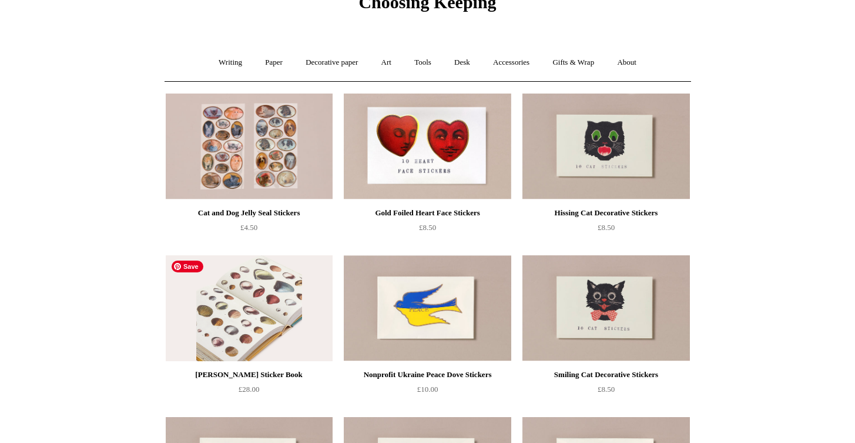
click at [243, 309] on img at bounding box center [249, 308] width 167 height 106
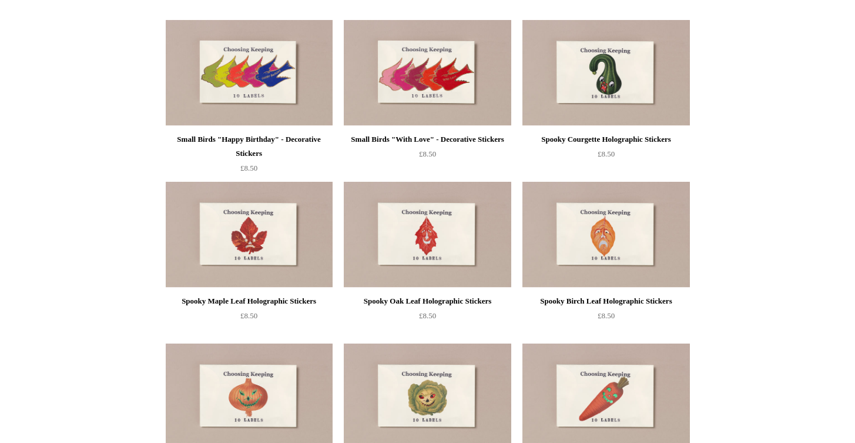
scroll to position [444, 0]
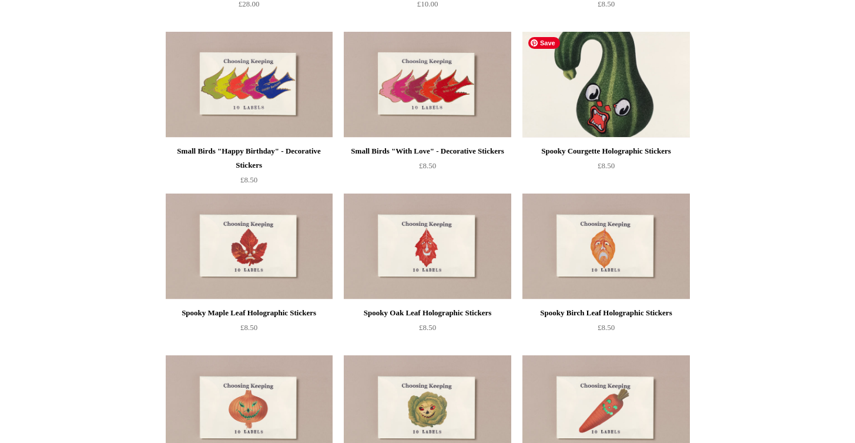
click at [587, 85] on img at bounding box center [606, 85] width 167 height 106
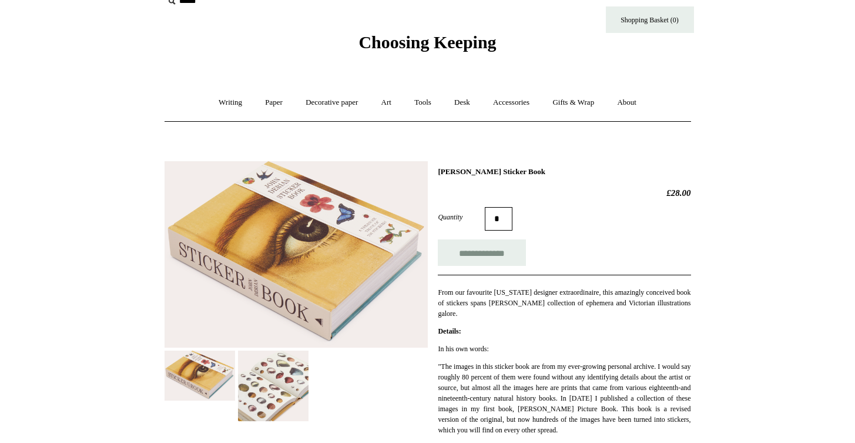
scroll to position [19, 0]
click at [259, 386] on img at bounding box center [273, 385] width 71 height 71
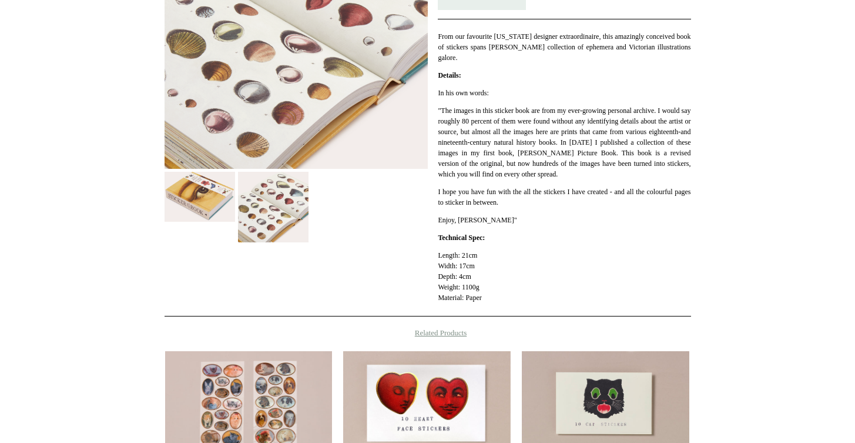
scroll to position [240, 0]
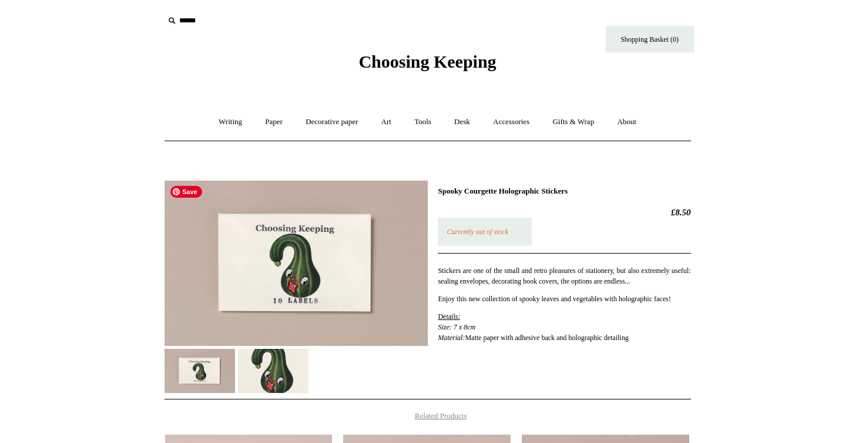
click at [295, 263] on img at bounding box center [296, 263] width 263 height 165
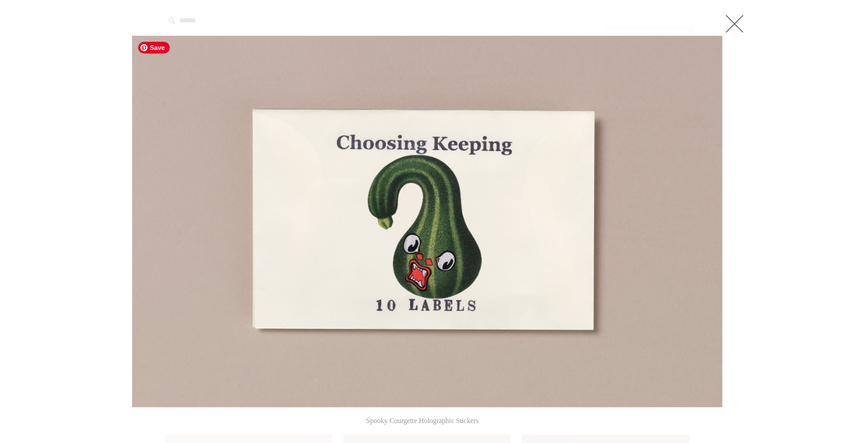
click at [415, 238] on img at bounding box center [427, 221] width 590 height 371
click at [730, 34] on link at bounding box center [735, 24] width 24 height 24
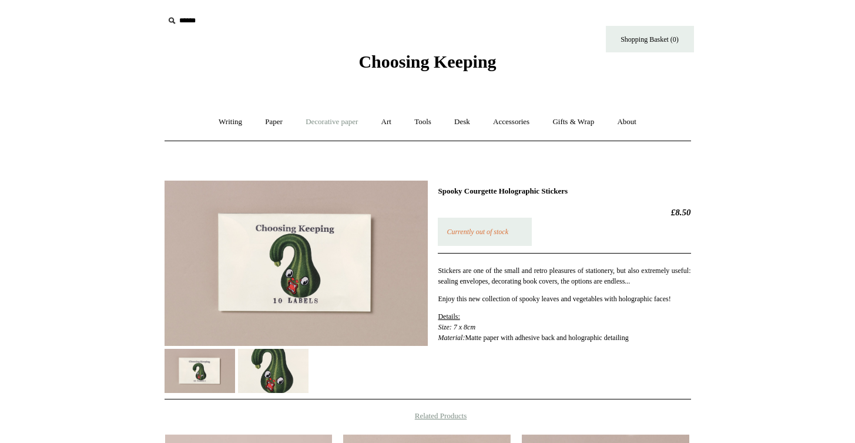
click at [338, 124] on link "Decorative paper +" at bounding box center [331, 121] width 73 height 31
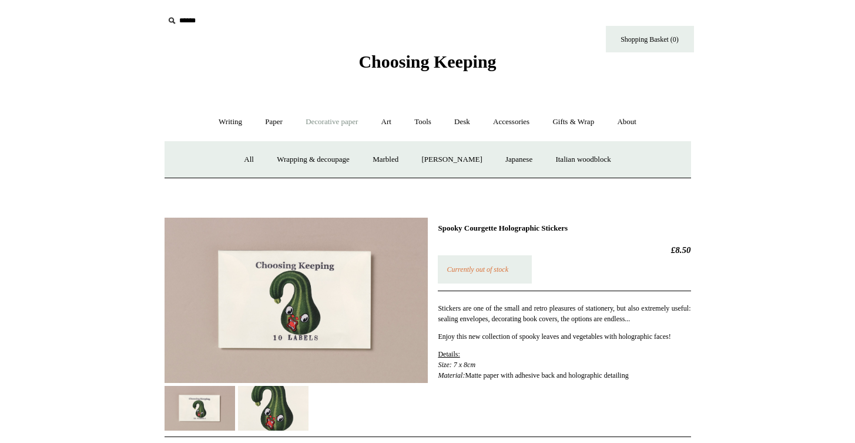
click at [273, 409] on img at bounding box center [273, 408] width 71 height 44
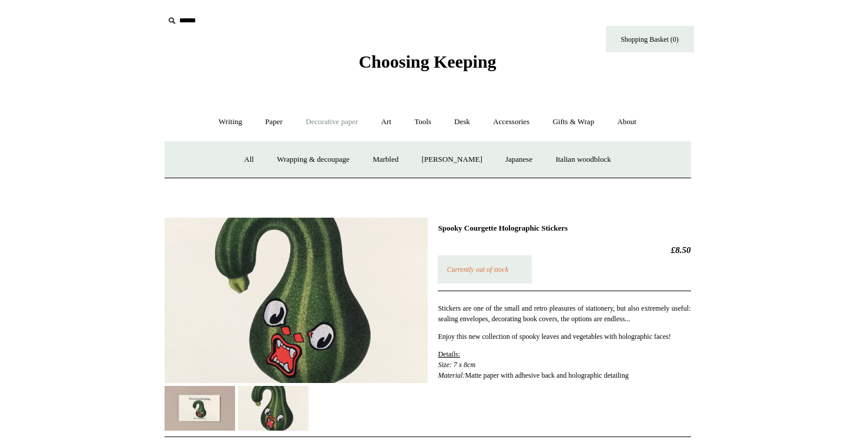
click at [300, 297] on img at bounding box center [296, 300] width 263 height 165
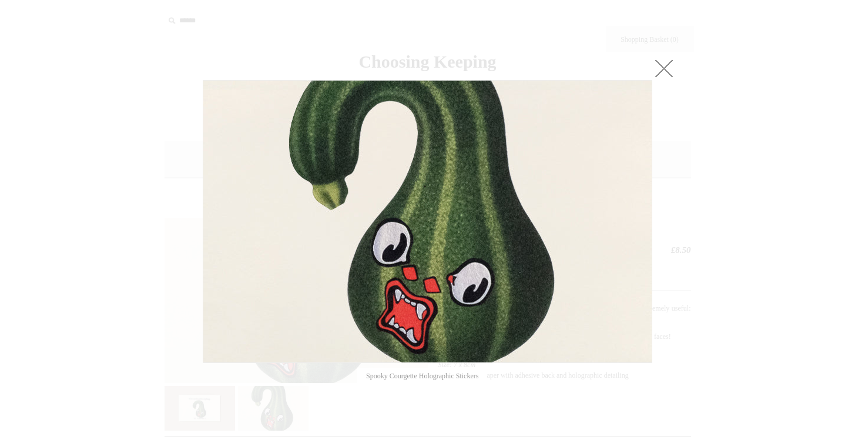
click at [145, 227] on div at bounding box center [427, 405] width 855 height 810
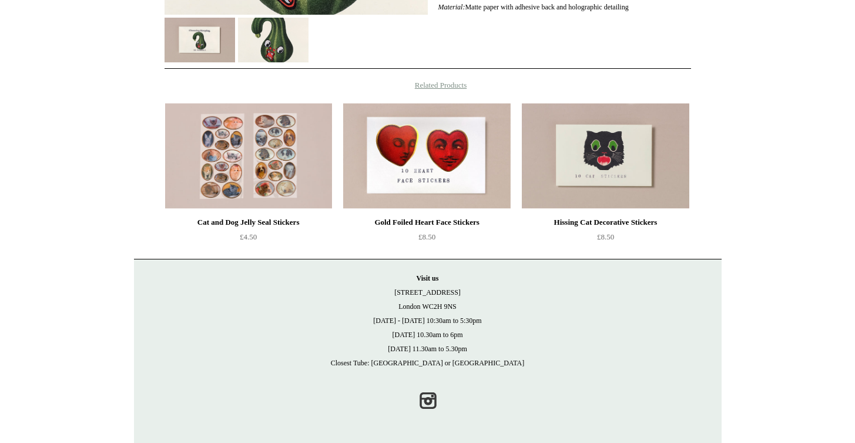
scroll to position [367, 0]
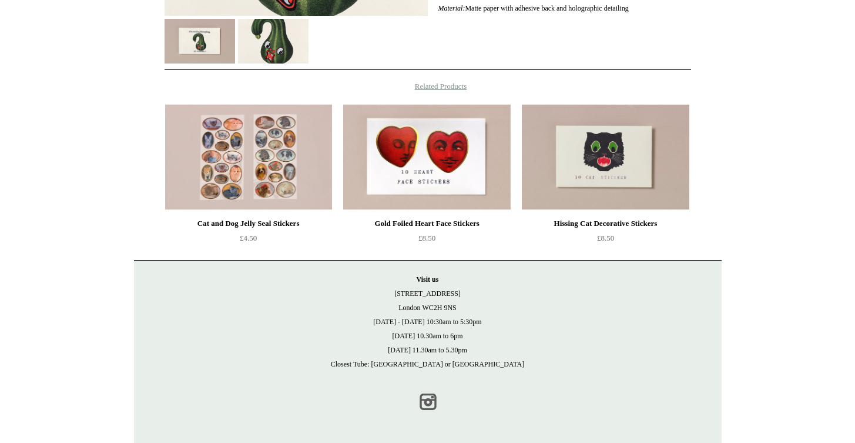
click at [431, 401] on link "Instagram" at bounding box center [428, 402] width 26 height 26
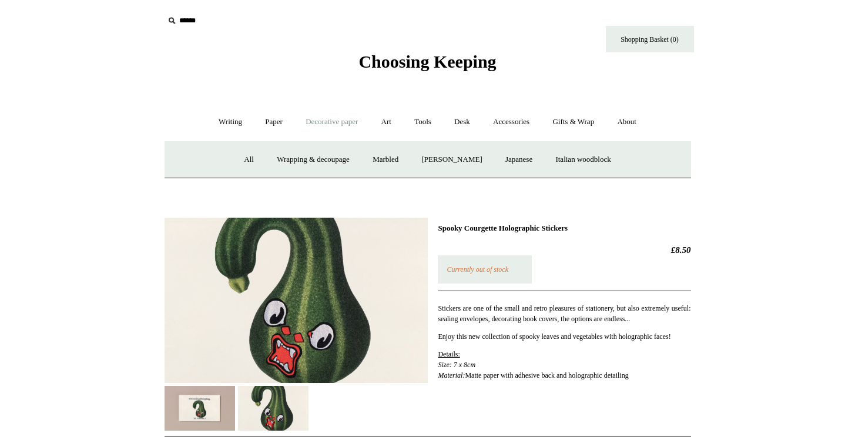
scroll to position [0, 0]
click at [428, 123] on link "Tools +" at bounding box center [423, 121] width 38 height 31
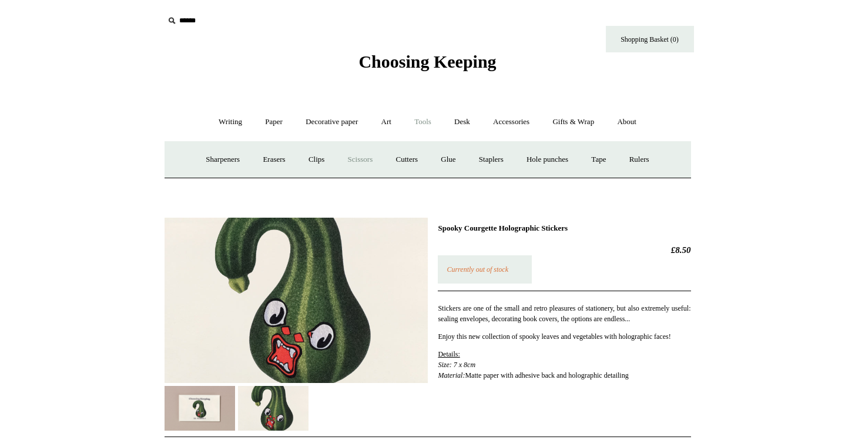
click at [369, 163] on link "Scissors" at bounding box center [360, 159] width 46 height 31
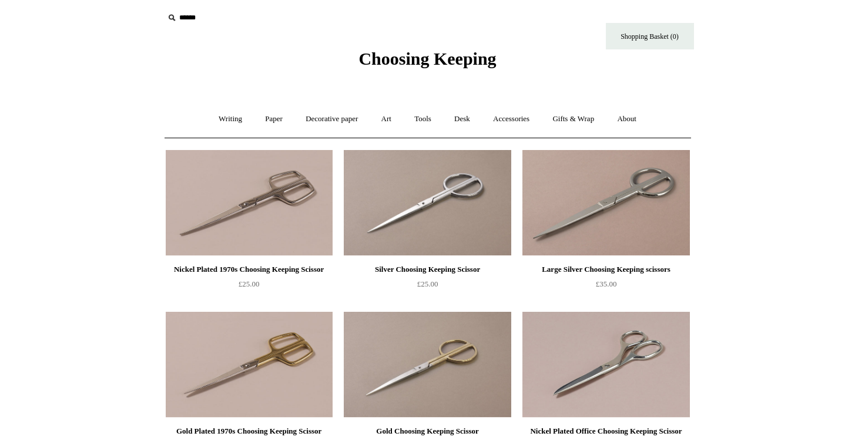
scroll to position [1, 0]
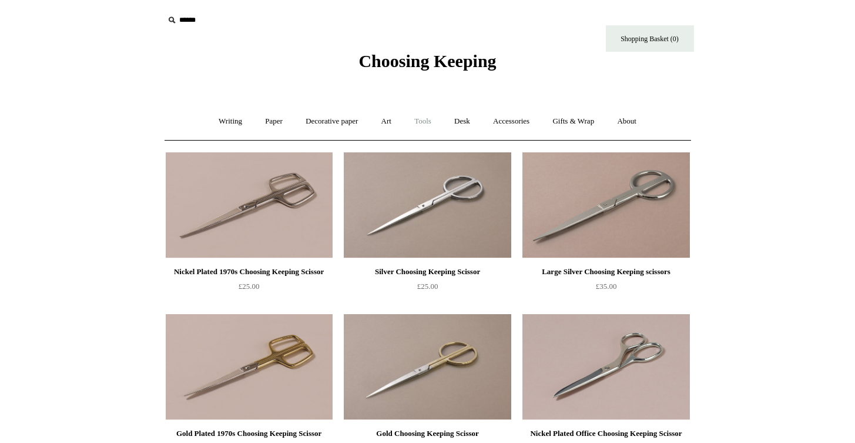
click at [419, 119] on link "Tools +" at bounding box center [423, 121] width 38 height 31
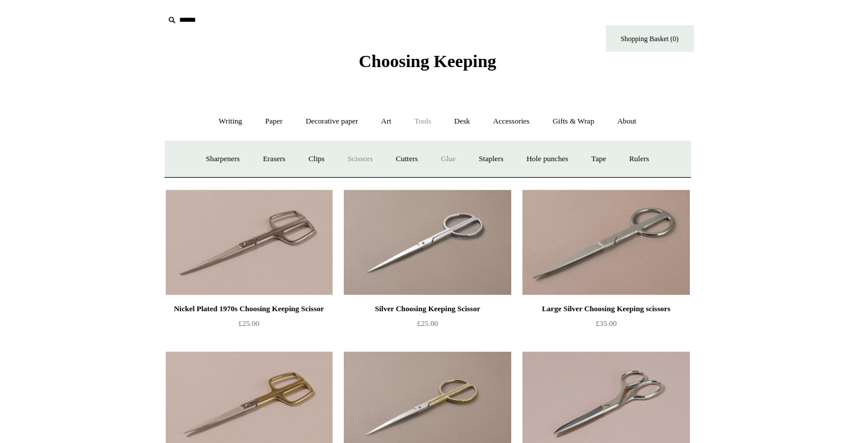
click at [447, 155] on link "Glue" at bounding box center [448, 158] width 36 height 31
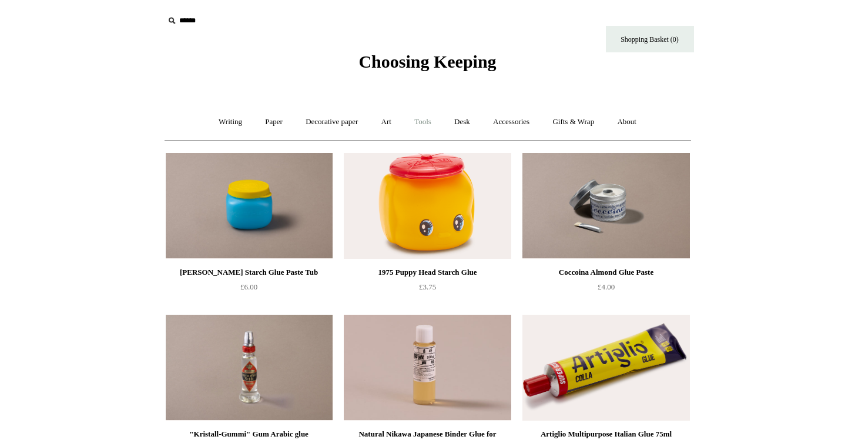
click at [427, 121] on link "Tools +" at bounding box center [423, 121] width 38 height 31
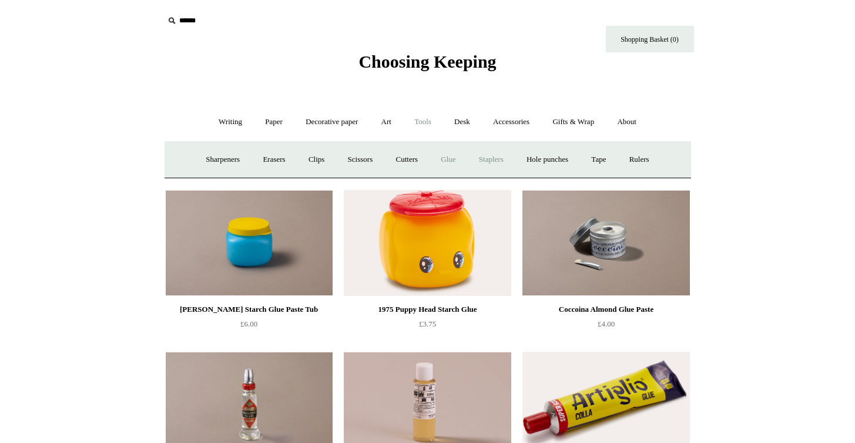
click at [492, 158] on link "Staplers +" at bounding box center [492, 159] width 46 height 31
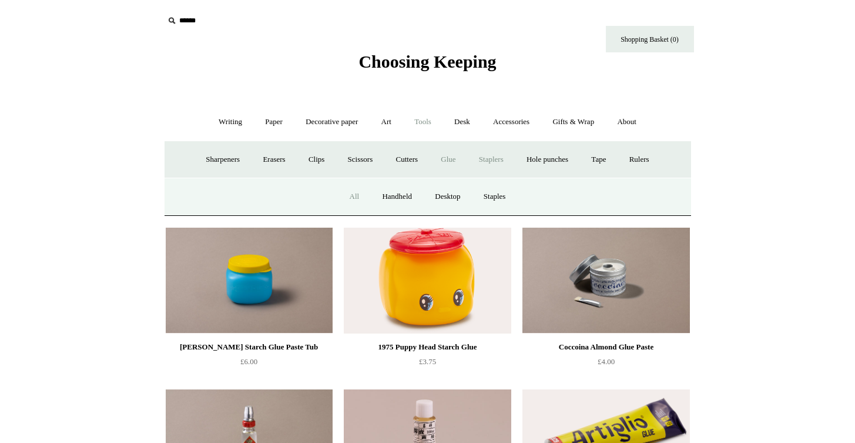
click at [352, 193] on link "All" at bounding box center [354, 196] width 31 height 31
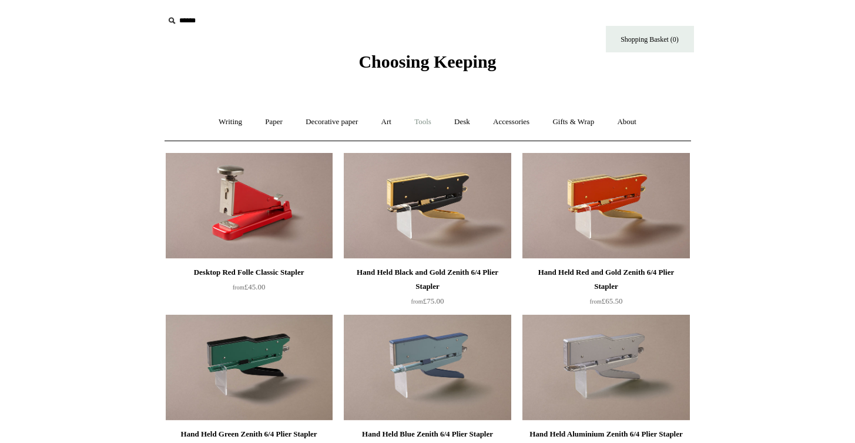
click at [429, 118] on link "Tools +" at bounding box center [423, 121] width 38 height 31
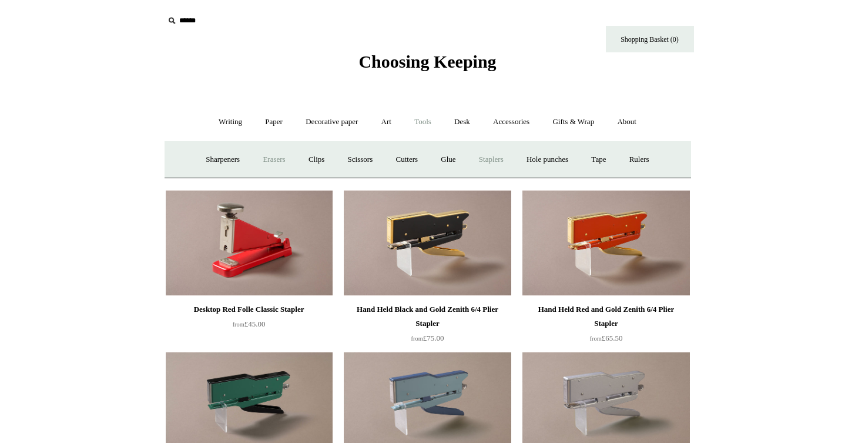
click at [265, 161] on link "Erasers" at bounding box center [274, 159] width 44 height 31
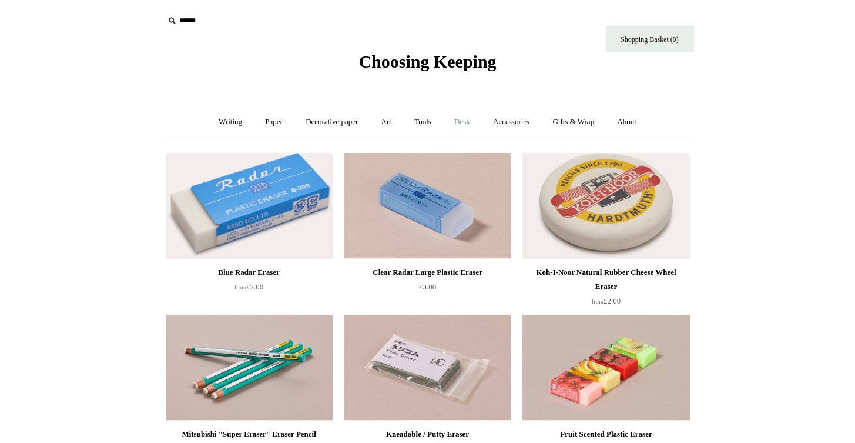
click at [464, 123] on link "Desk +" at bounding box center [462, 121] width 37 height 31
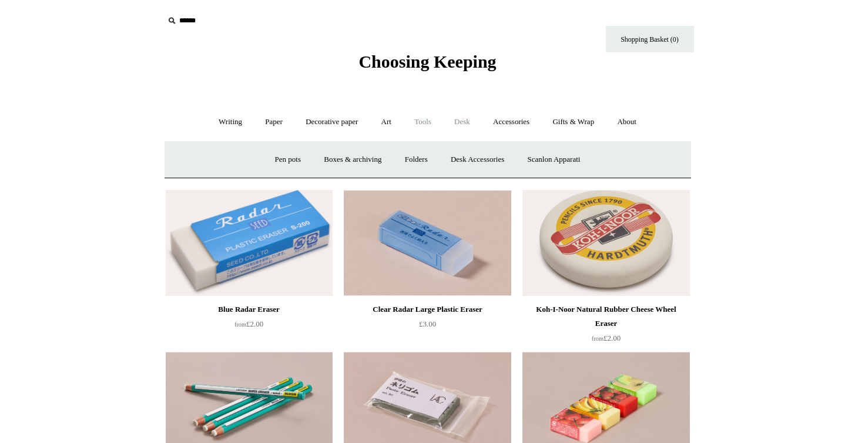
click at [426, 119] on link "Tools +" at bounding box center [423, 121] width 38 height 31
click at [216, 158] on link "Sharpeners" at bounding box center [222, 159] width 55 height 31
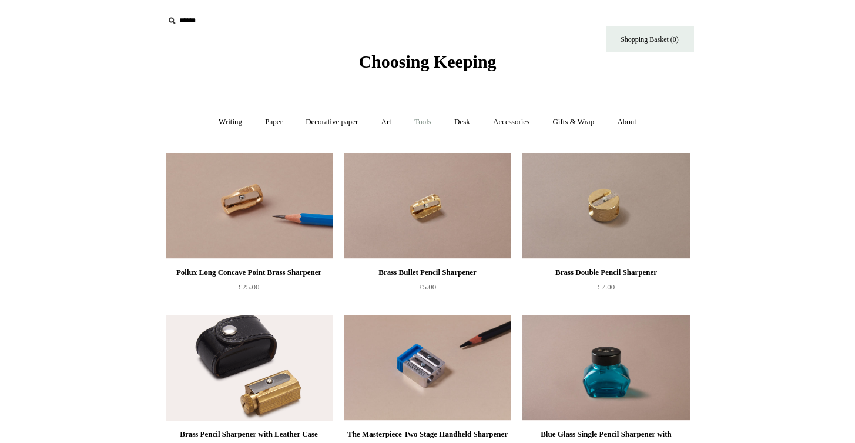
click at [416, 121] on link "Tools +" at bounding box center [423, 121] width 38 height 31
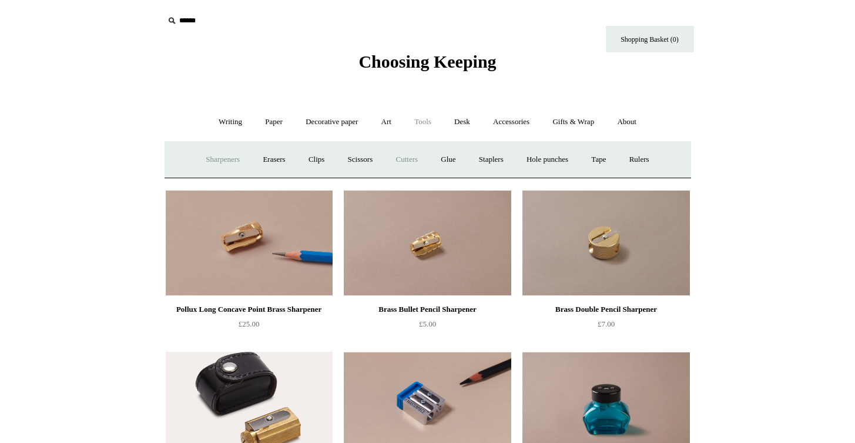
click at [398, 158] on link "Cutters" at bounding box center [407, 159] width 44 height 31
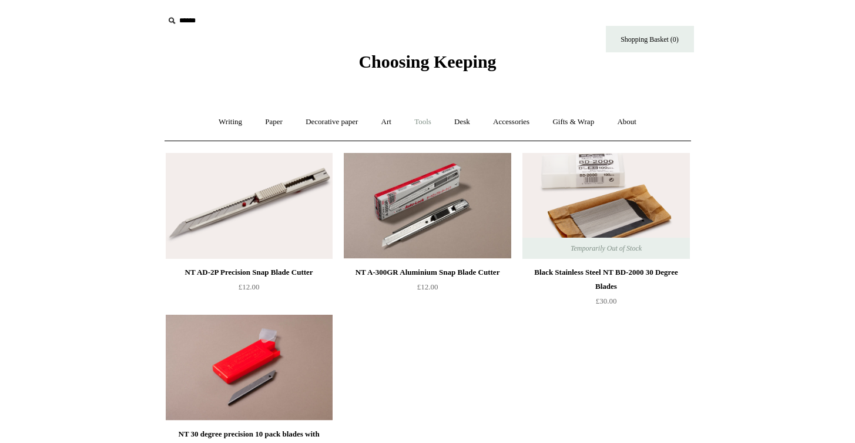
click at [416, 125] on link "Tools +" at bounding box center [423, 121] width 38 height 31
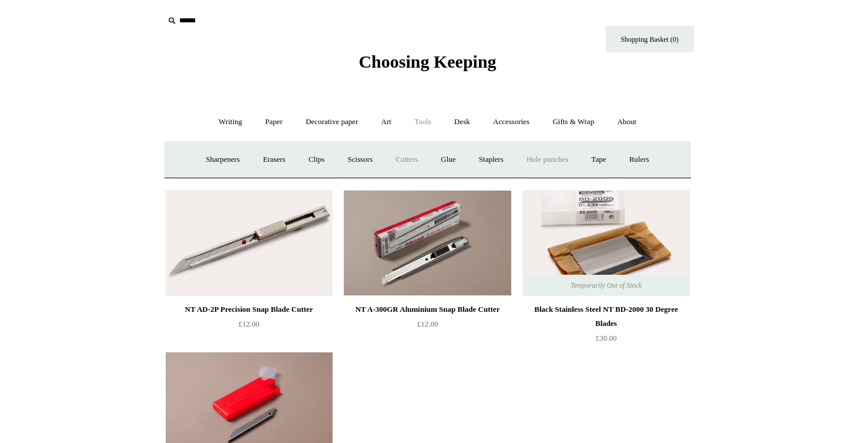
click at [554, 159] on link "Hole punches" at bounding box center [547, 159] width 63 height 31
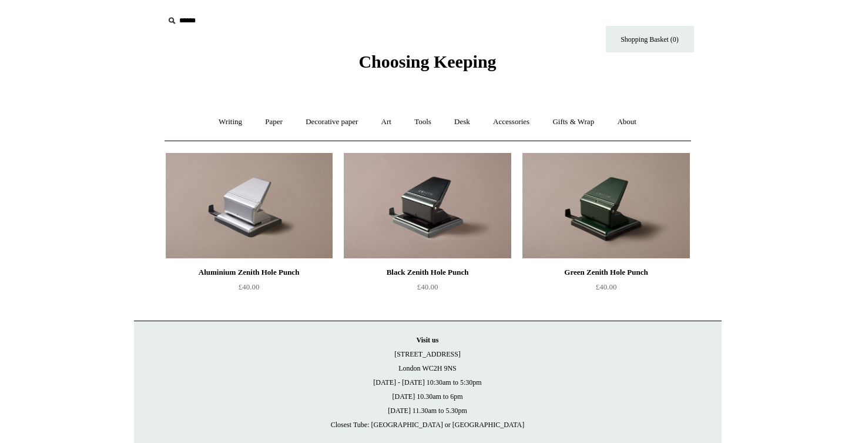
click at [415, 119] on link "Tools +" at bounding box center [423, 121] width 38 height 31
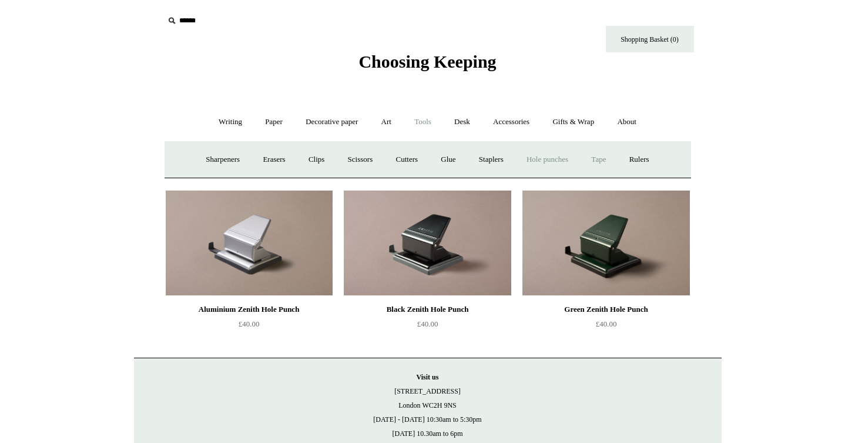
click at [606, 155] on link "Tape +" at bounding box center [599, 159] width 36 height 31
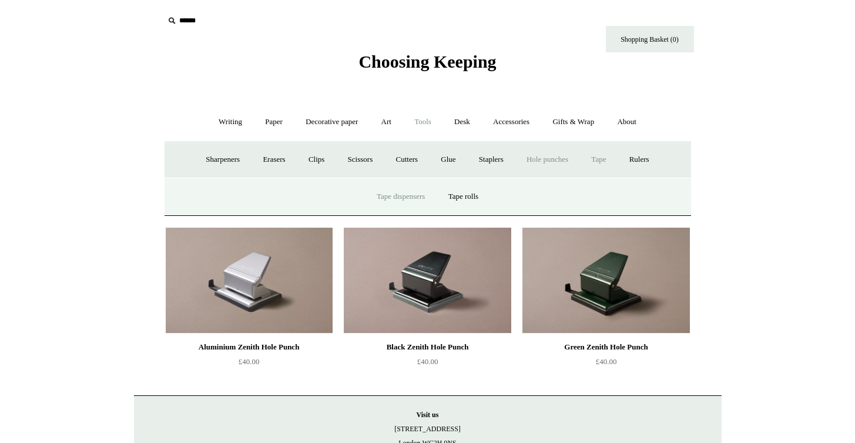
click at [402, 198] on link "Tape dispensers" at bounding box center [400, 196] width 69 height 31
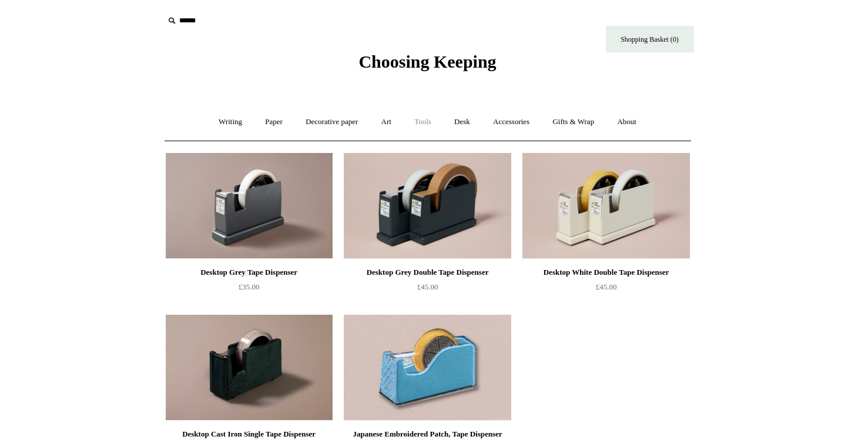
click at [418, 116] on link "Tools +" at bounding box center [423, 121] width 38 height 31
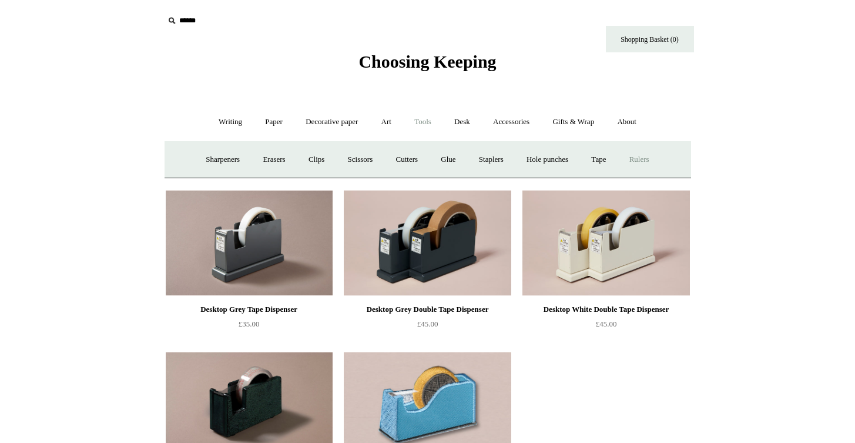
click at [651, 156] on link "Rulers" at bounding box center [639, 159] width 41 height 31
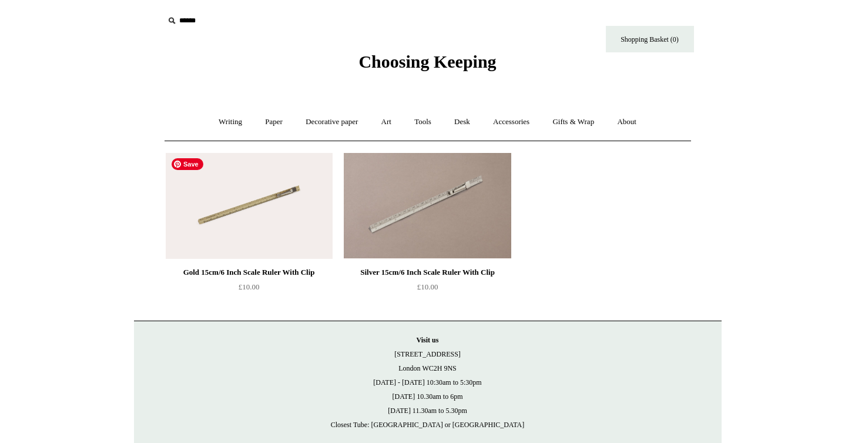
click at [290, 212] on img at bounding box center [249, 206] width 167 height 106
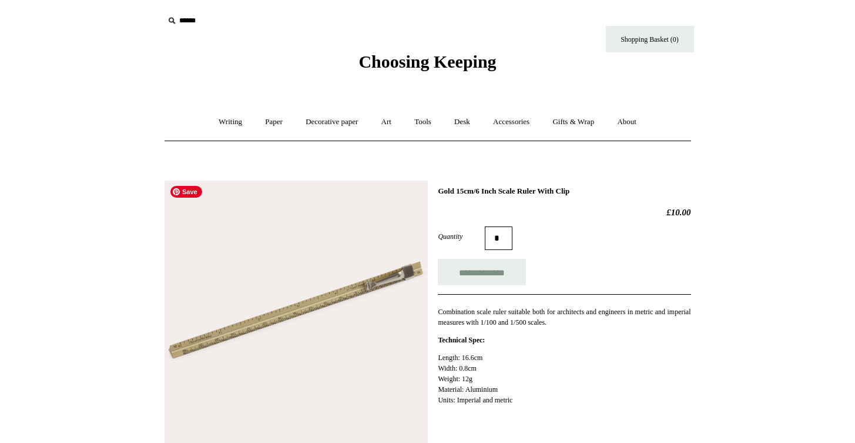
click at [287, 309] on img at bounding box center [296, 312] width 263 height 263
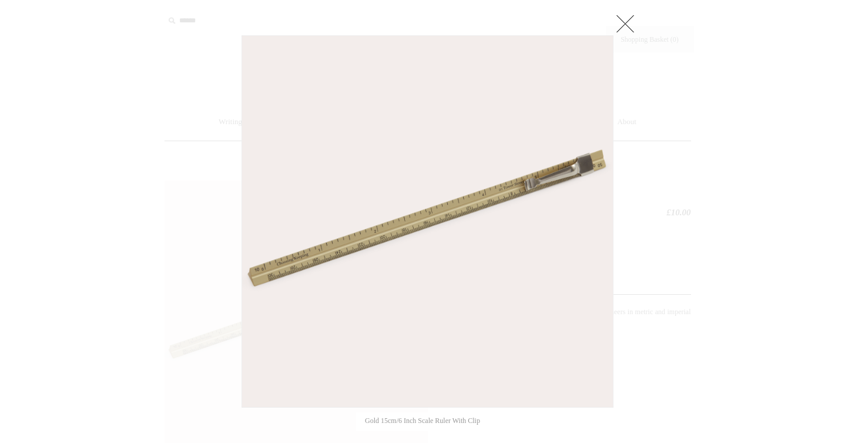
click at [106, 340] on div at bounding box center [427, 412] width 855 height 824
